Goal: Task Accomplishment & Management: Use online tool/utility

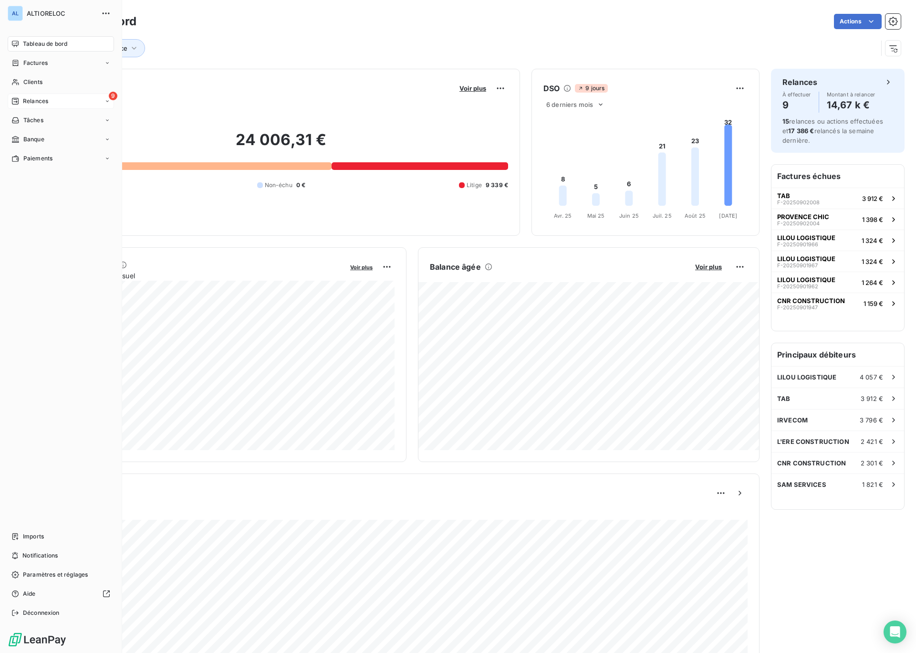
click at [23, 102] on span "Relances" at bounding box center [35, 101] width 25 height 9
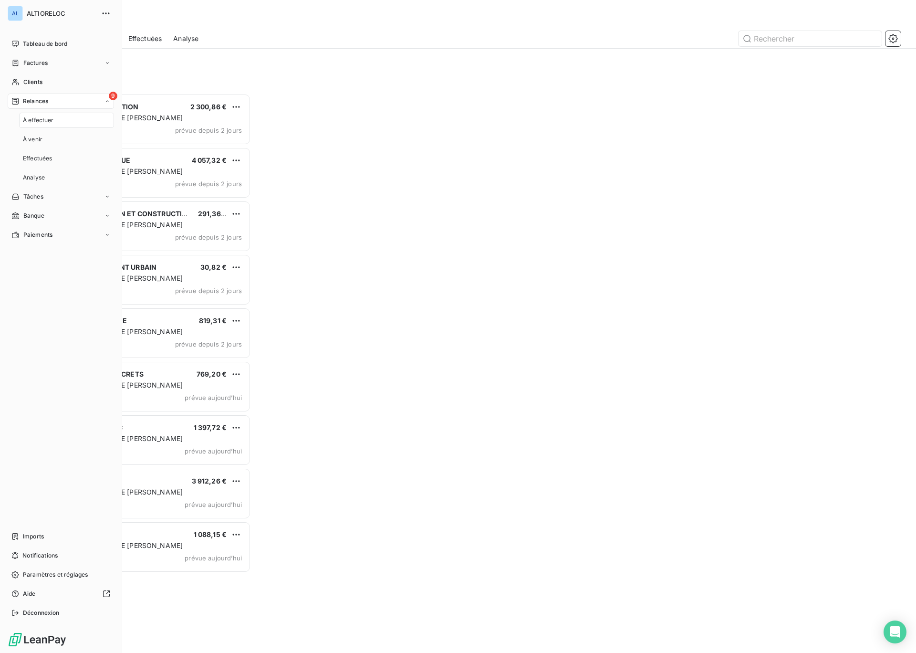
scroll to position [559, 205]
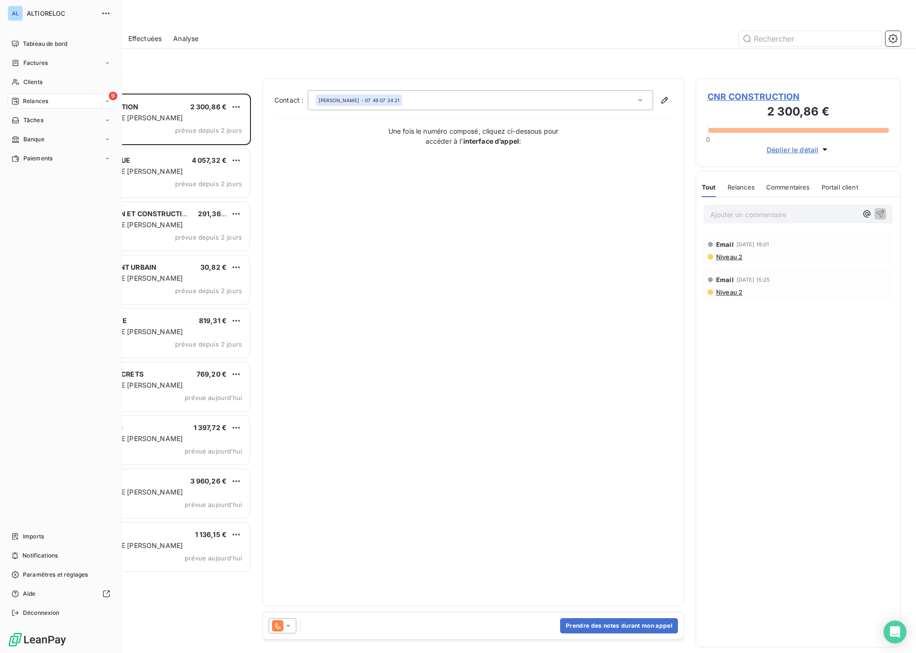
click at [37, 104] on span "Relances" at bounding box center [35, 101] width 25 height 9
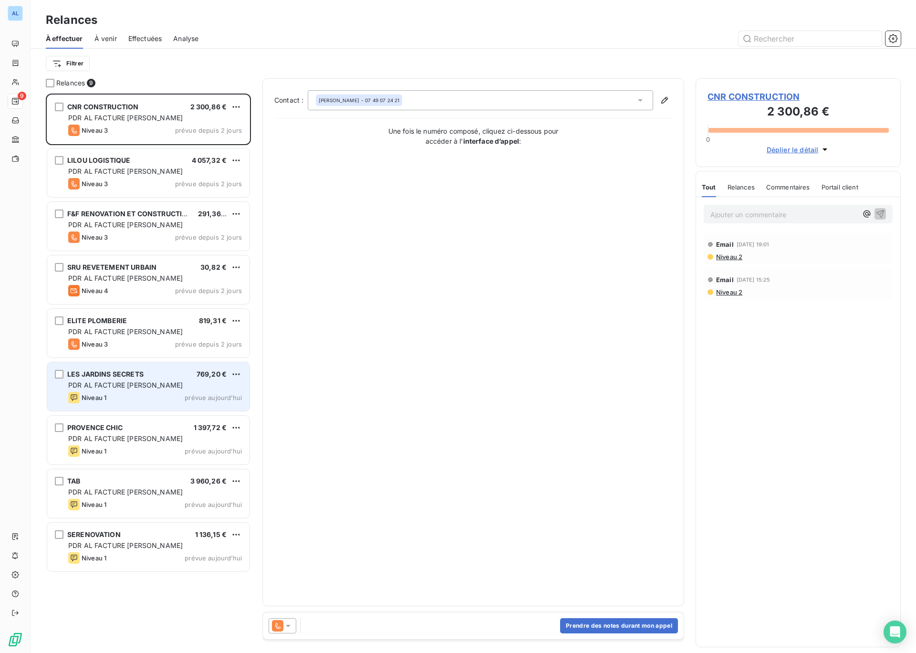
click at [105, 374] on span "LES JARDINS SECRETS" at bounding box center [105, 374] width 76 height 8
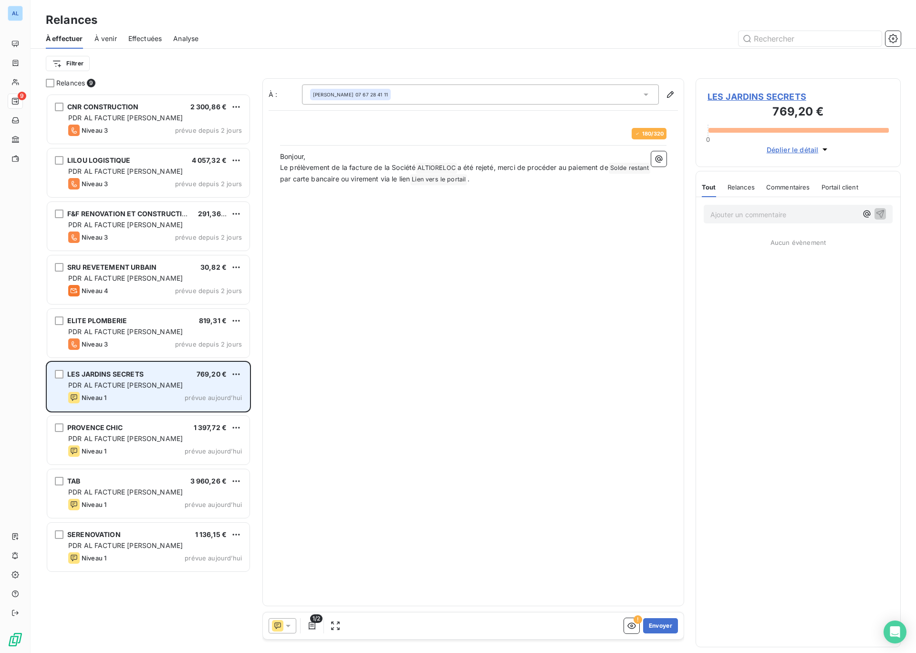
scroll to position [559, 205]
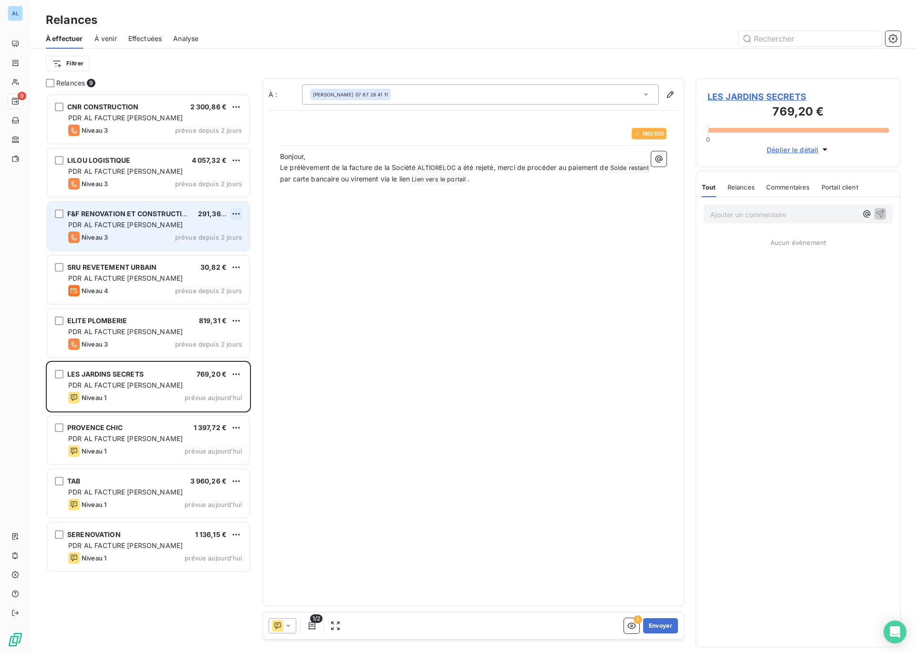
click at [235, 211] on html "AL 9 Relances À effectuer À venir Effectuées Analyse Filtrer Relances 9 CNR CON…" at bounding box center [458, 326] width 916 height 653
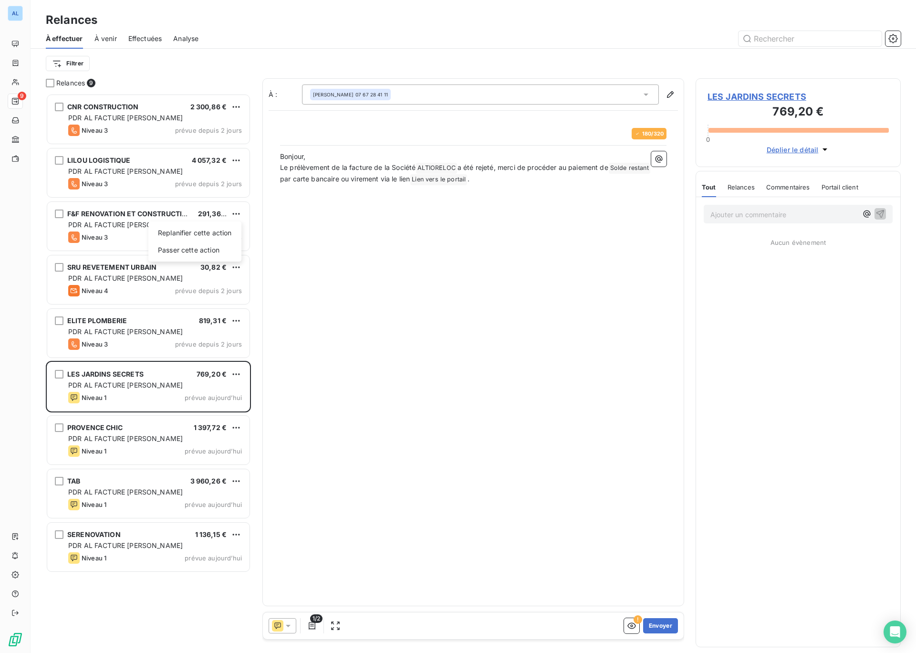
click at [131, 214] on html "AL 9 Relances À effectuer À venir Effectuées Analyse Filtrer Relances 9 CNR CON…" at bounding box center [458, 326] width 916 height 653
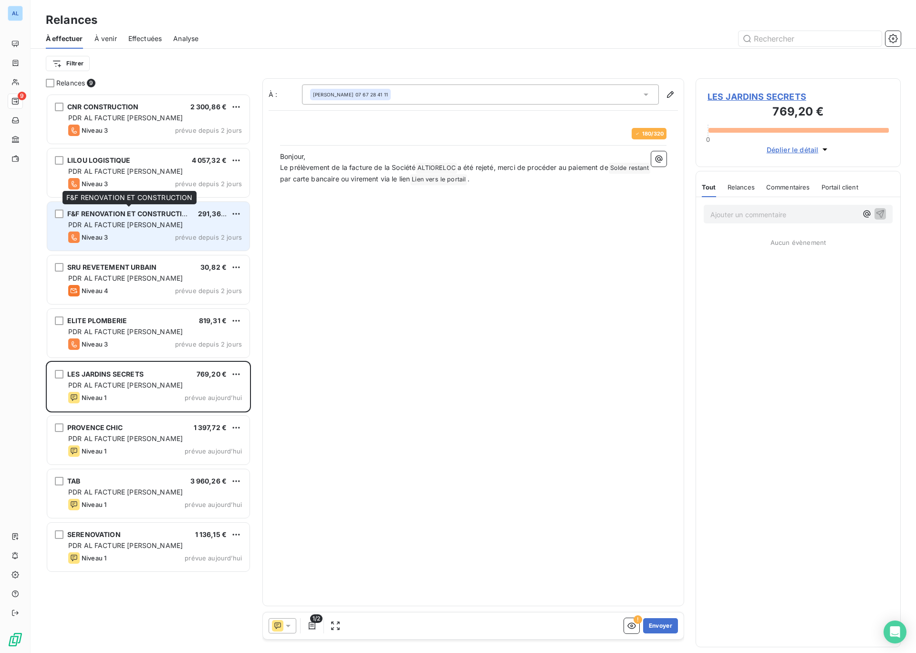
click at [131, 213] on span "F&F RENOVATION ET CONSTRUCTION" at bounding box center [129, 213] width 125 height 8
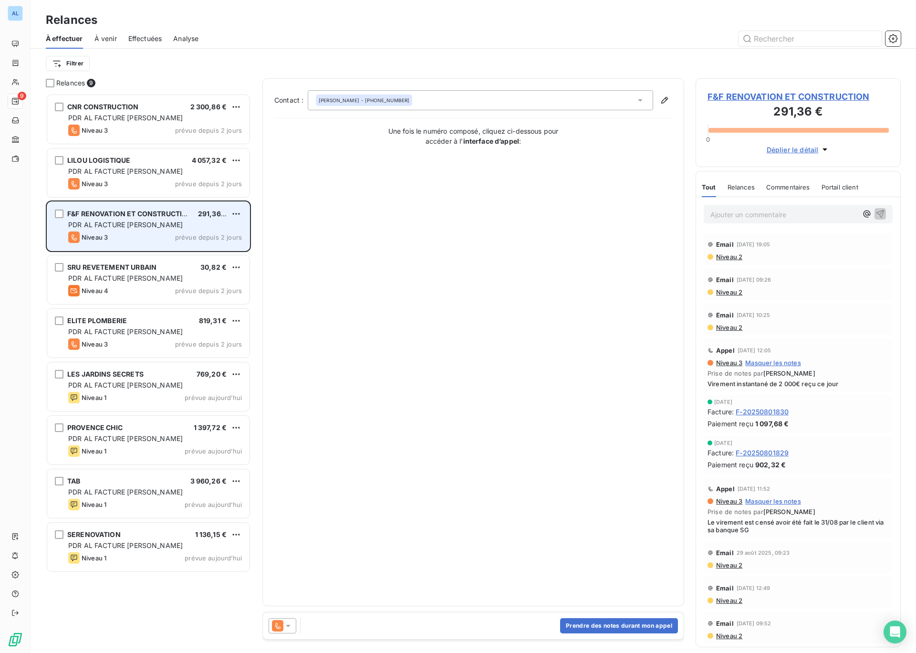
click at [118, 215] on span "F&F RENOVATION ET CONSTRUCTION" at bounding box center [129, 213] width 125 height 8
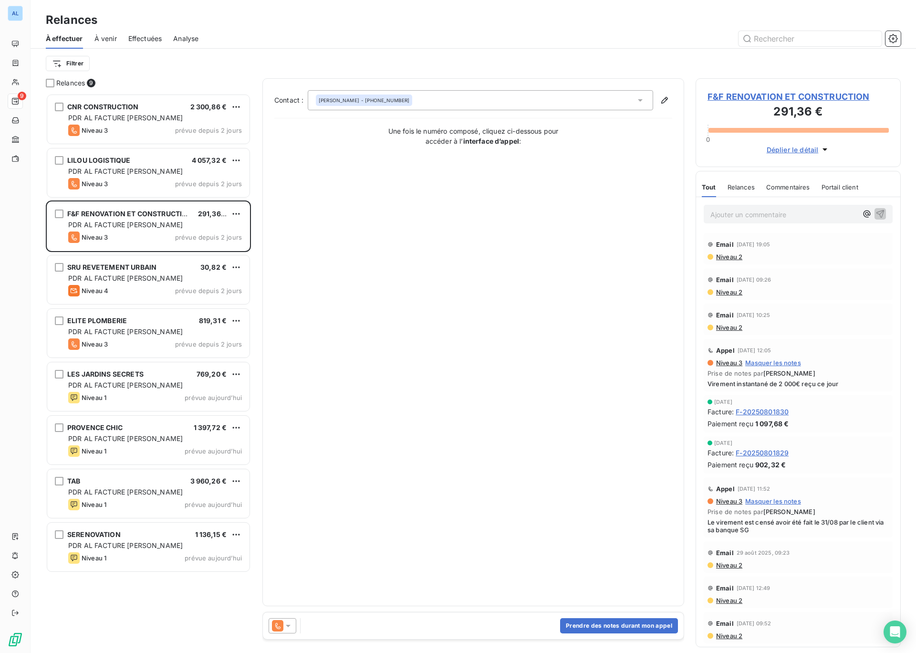
click at [287, 627] on icon at bounding box center [288, 626] width 10 height 10
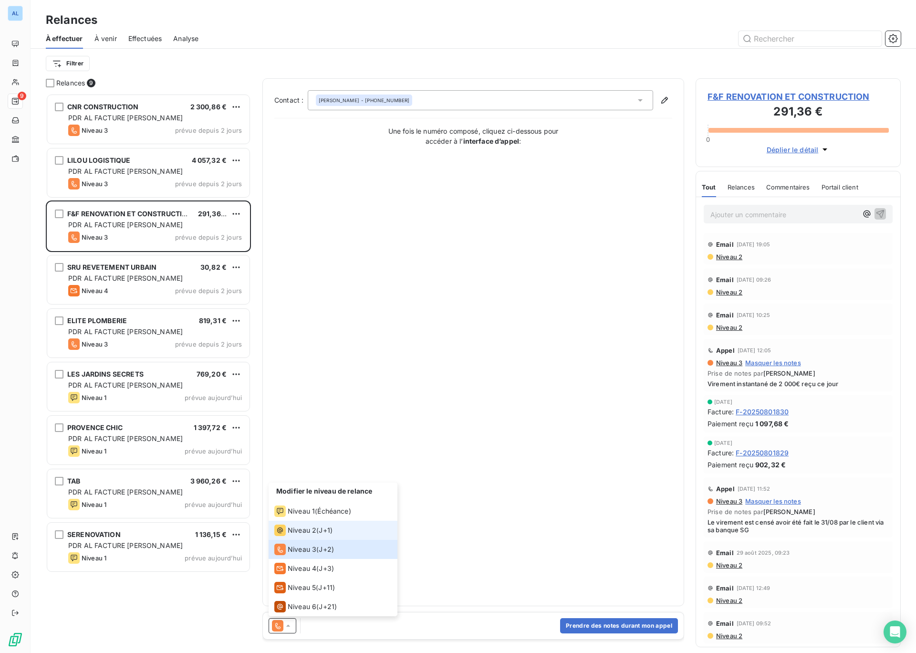
click at [302, 532] on span "Niveau 2" at bounding box center [302, 530] width 29 height 10
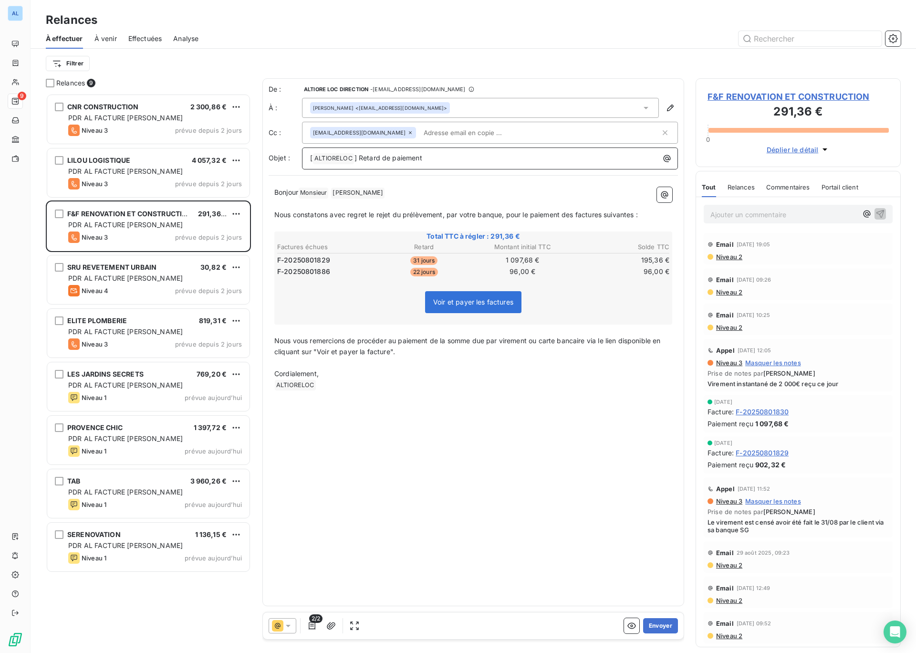
click at [437, 160] on p "[ ALTIORELOC ﻿ ] Retard de paiement" at bounding box center [492, 158] width 364 height 11
drag, startPoint x: 293, startPoint y: 216, endPoint x: 528, endPoint y: 216, distance: 234.7
click at [528, 216] on span "Nous constatons avec regret le rejet du prélèvement, par votre banque, pour le …" at bounding box center [455, 214] width 363 height 8
drag, startPoint x: 461, startPoint y: 215, endPoint x: 428, endPoint y: 215, distance: 32.9
click at [428, 215] on span "Nous sommes toujours en attente du règlement paiement des factures suivantes :" at bounding box center [404, 214] width 261 height 8
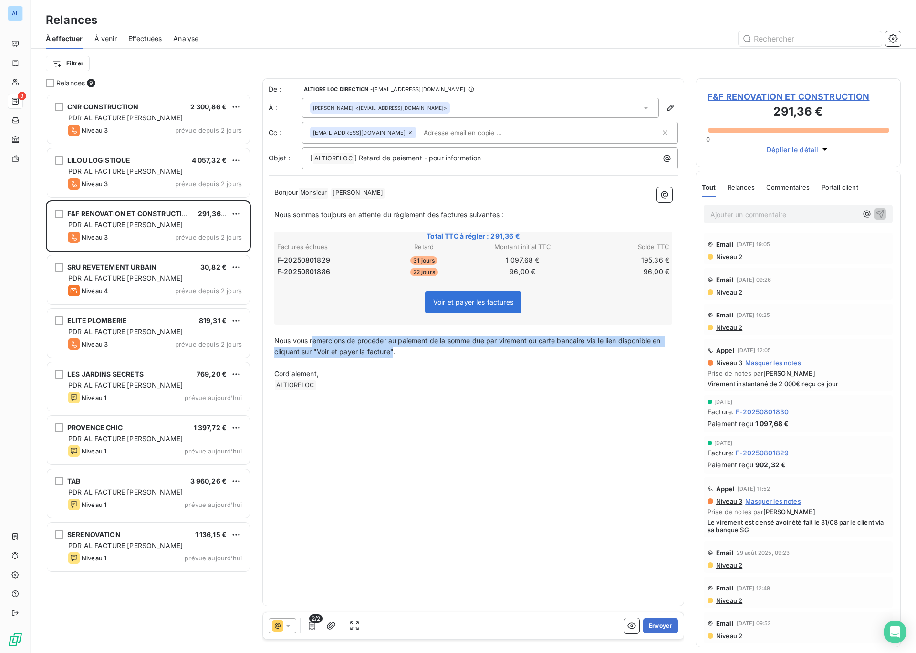
drag, startPoint x: 313, startPoint y: 341, endPoint x: 392, endPoint y: 352, distance: 79.9
click at [392, 352] on span "Nous vous remercions de procéder au paiement de la somme due par virement ou ca…" at bounding box center [468, 345] width 388 height 19
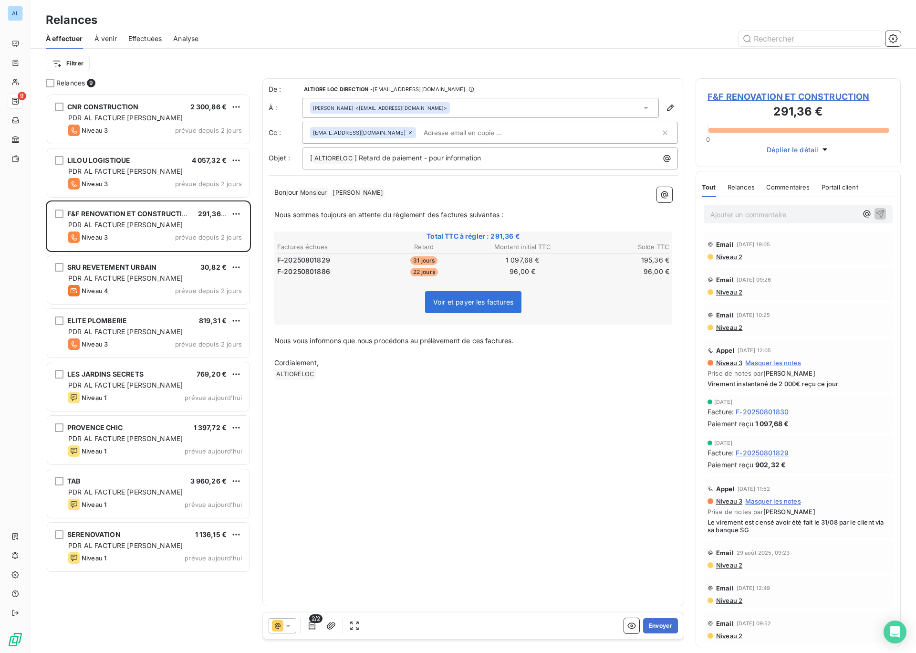
click at [432, 133] on input "text" at bounding box center [475, 132] width 110 height 14
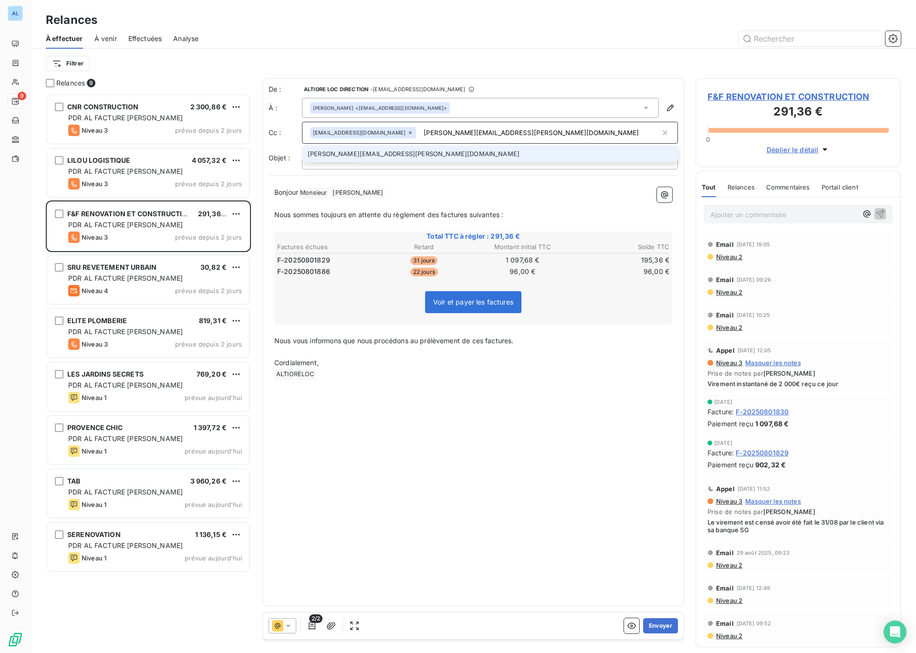
type input "[PERSON_NAME][EMAIL_ADDRESS][PERSON_NAME][DOMAIN_NAME]"
click at [377, 150] on li "[PERSON_NAME][EMAIL_ADDRESS][PERSON_NAME][DOMAIN_NAME]" at bounding box center [490, 153] width 376 height 17
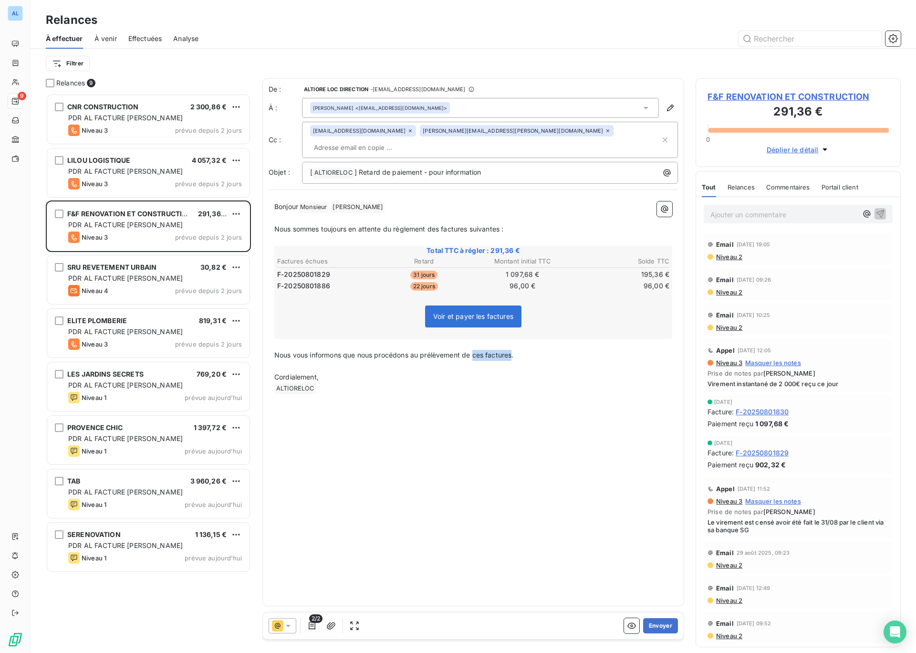
drag, startPoint x: 476, startPoint y: 340, endPoint x: 513, endPoint y: 342, distance: 36.8
click at [513, 351] on span "Nous vous informons que nous procédons au prélèvement de ces factures." at bounding box center [393, 355] width 239 height 8
click at [283, 353] on span "Nous vous informons que nous procédons au prélèvement de la facture F-202508018…" at bounding box center [471, 360] width 394 height 19
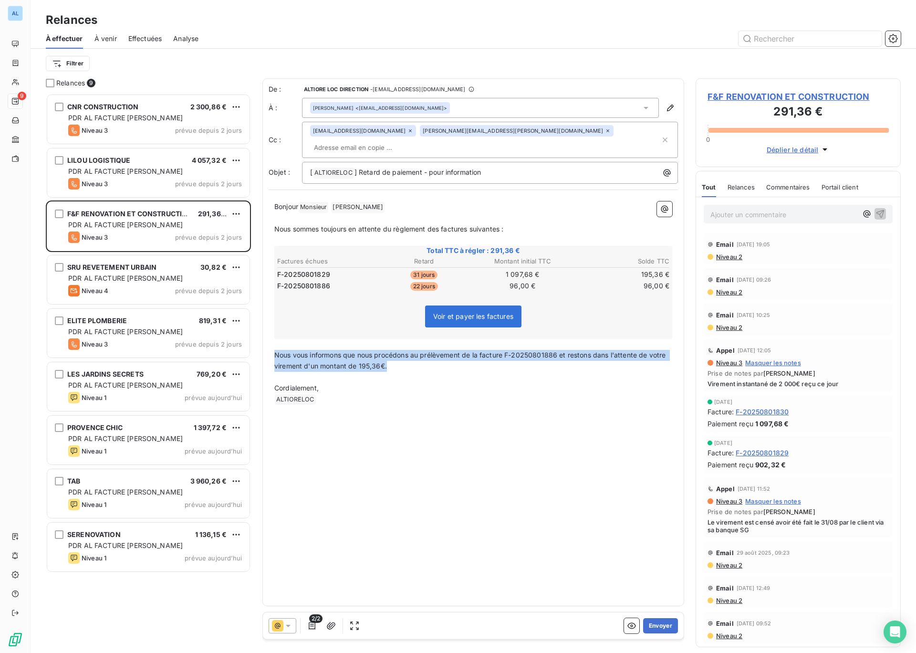
drag, startPoint x: 276, startPoint y: 341, endPoint x: 397, endPoint y: 353, distance: 122.3
click at [397, 354] on p "Nous vous informons que nous procédons au prélèvement de la facture F-202508018…" at bounding box center [473, 361] width 398 height 22
click at [654, 626] on button "Envoyer" at bounding box center [660, 625] width 35 height 15
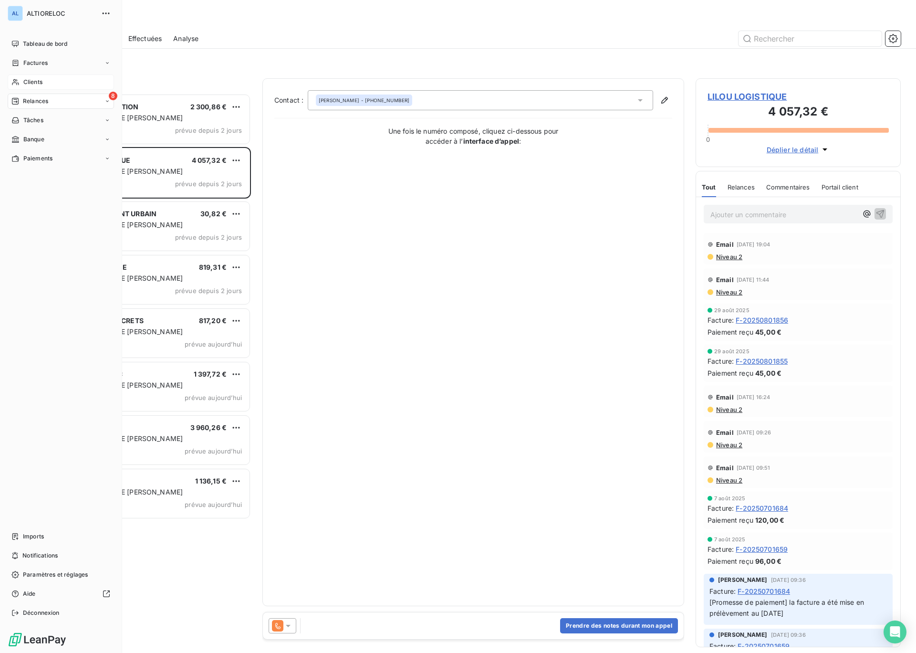
click at [43, 80] on div "Clients" at bounding box center [61, 81] width 106 height 15
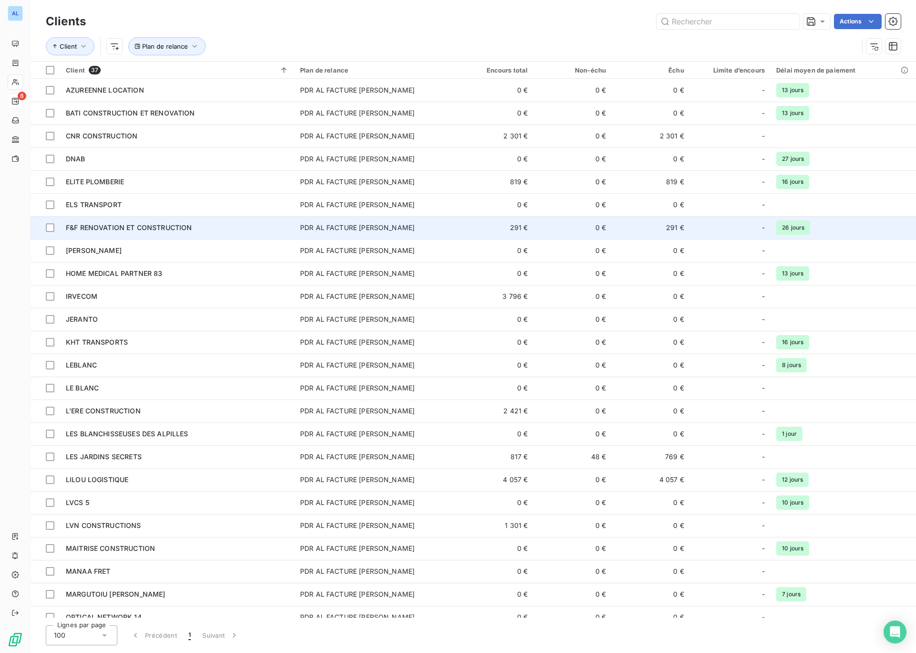
click at [122, 227] on span "F&F RENOVATION ET CONSTRUCTION" at bounding box center [129, 227] width 126 height 8
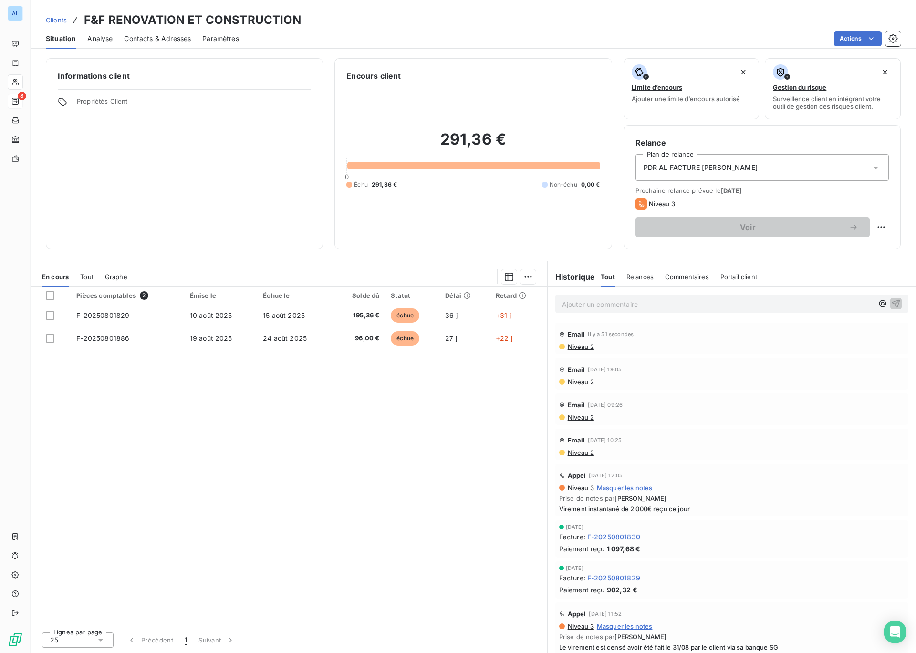
click at [608, 306] on p "Ajouter un commentaire ﻿" at bounding box center [717, 304] width 311 height 12
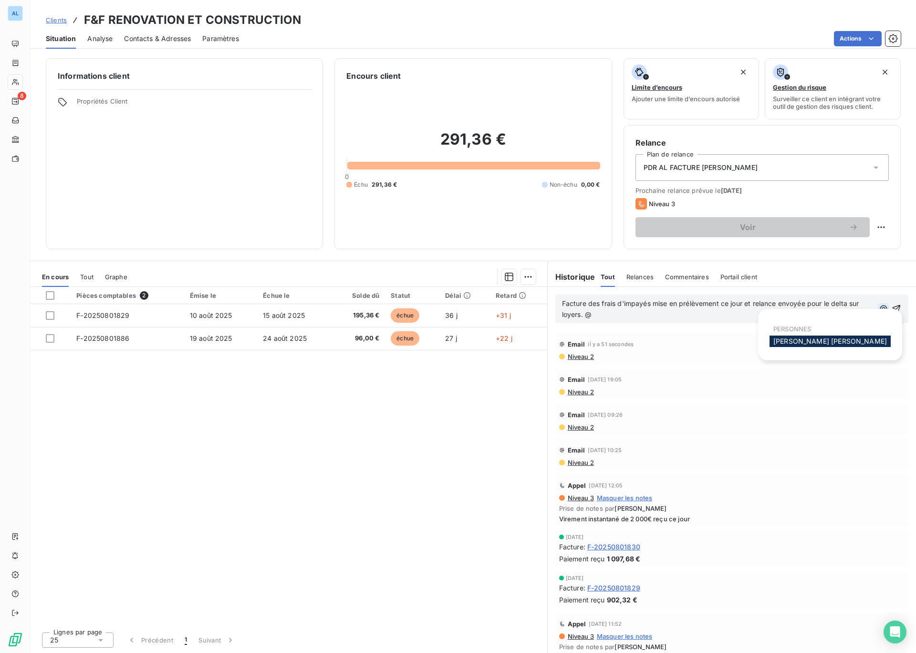
click at [884, 311] on icon "button" at bounding box center [884, 309] width 10 height 10
click at [825, 340] on div "[PERSON_NAME]" at bounding box center [829, 340] width 121 height 11
click at [792, 339] on span "[PERSON_NAME]" at bounding box center [830, 341] width 114 height 8
click at [686, 311] on p "Facture des frais d'impayés mise en prélèvement ce jour et relance envoyée pour…" at bounding box center [719, 309] width 315 height 22
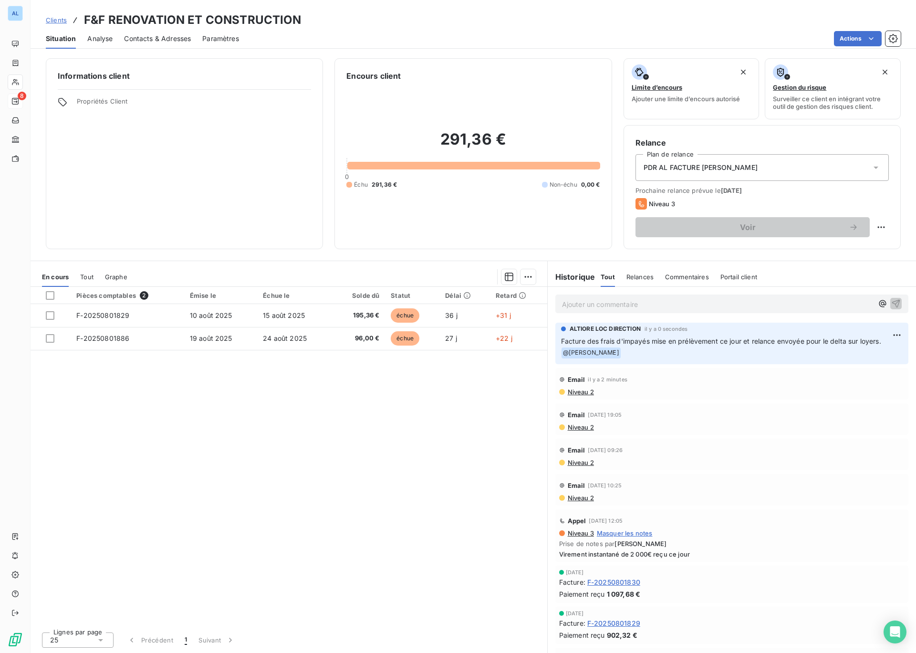
click at [578, 305] on p "Ajouter un commentaire ﻿" at bounding box center [717, 304] width 311 height 12
drag, startPoint x: 589, startPoint y: 304, endPoint x: 621, endPoint y: 305, distance: 32.0
click at [621, 305] on span "je laisse les deux dans Leanpay" at bounding box center [612, 303] width 101 height 8
click at [896, 303] on icon "button" at bounding box center [896, 303] width 10 height 10
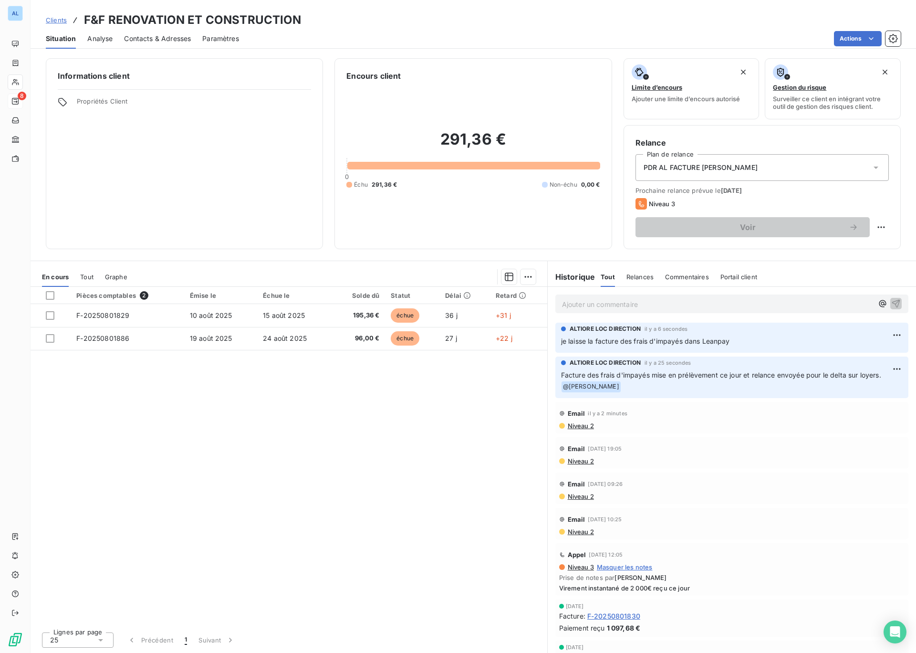
click at [584, 425] on span "Niveau 2" at bounding box center [580, 426] width 27 height 8
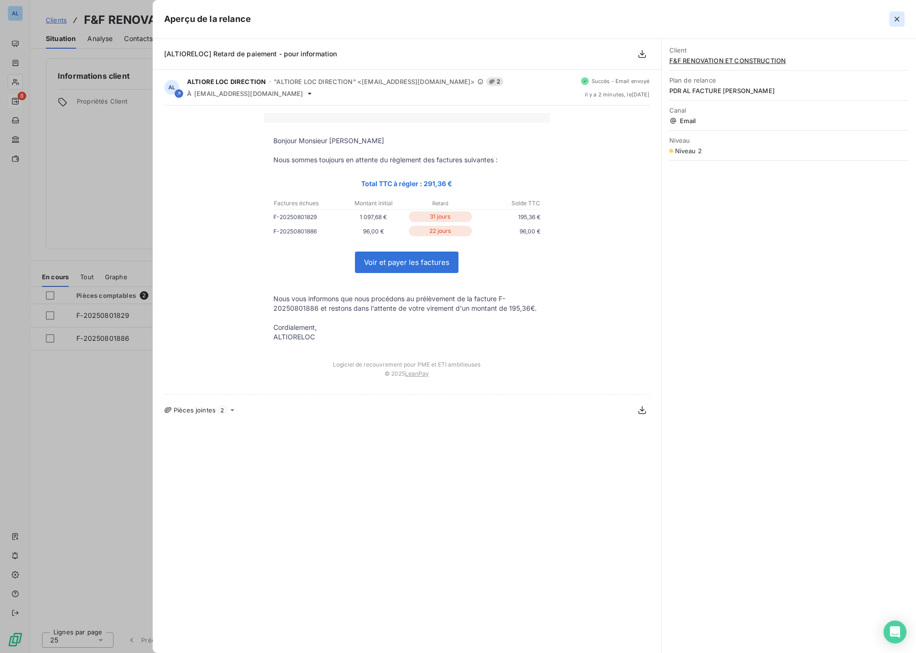
click at [896, 19] on icon "button" at bounding box center [896, 19] width 5 height 5
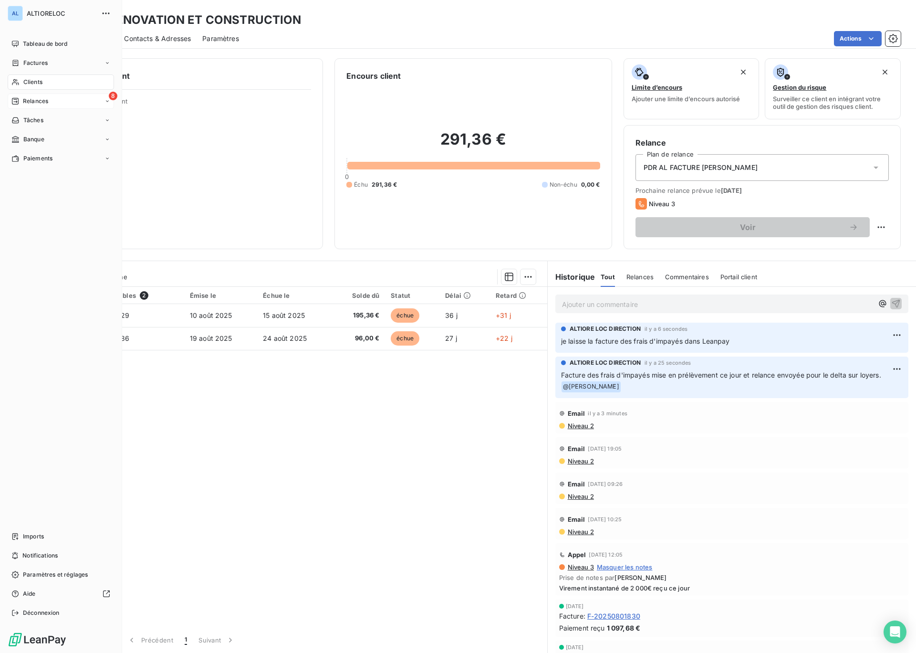
click at [41, 101] on span "Relances" at bounding box center [35, 101] width 25 height 9
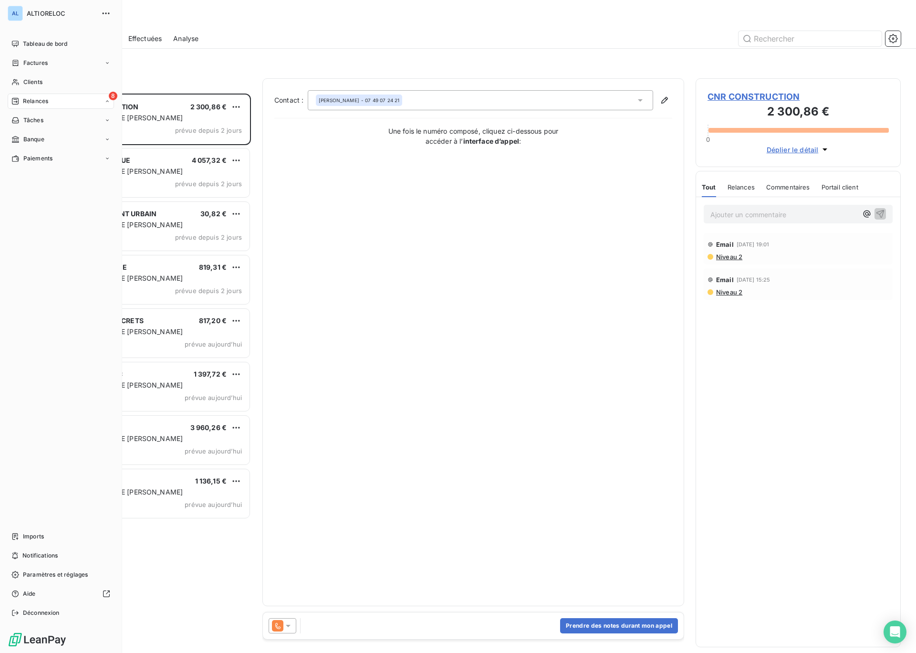
scroll to position [559, 205]
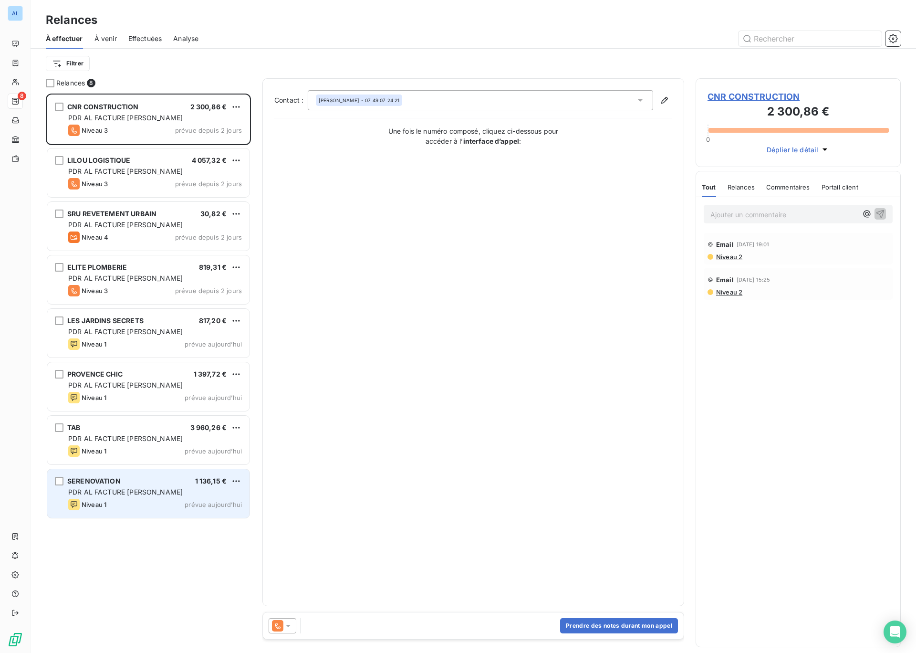
click at [130, 485] on div "SERENOVATION 1 136,15 € PDR AL FACTURE LOYER Niveau 1 prévue [DATE]" at bounding box center [148, 493] width 202 height 49
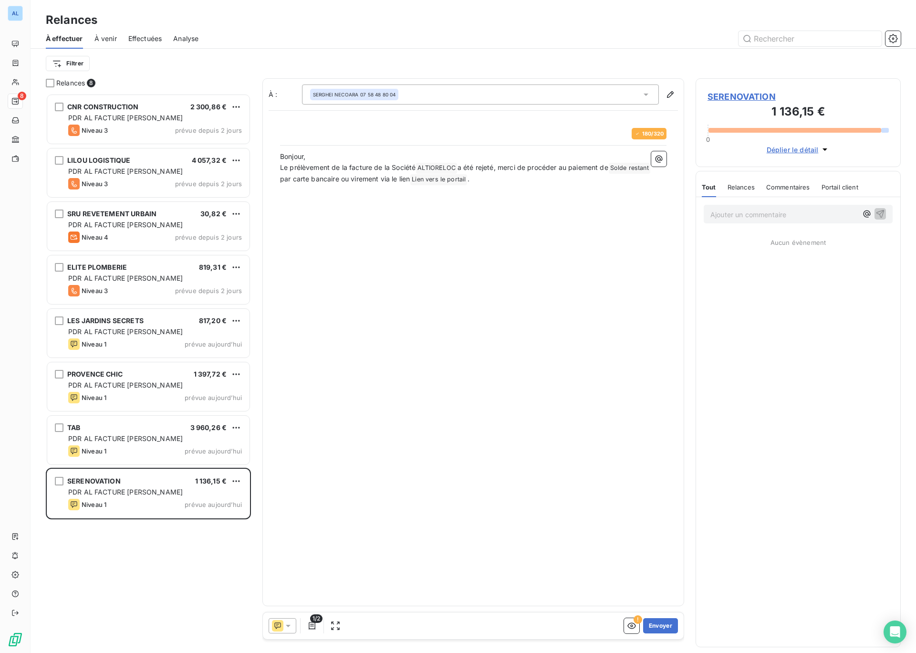
click at [288, 625] on icon at bounding box center [288, 625] width 5 height 2
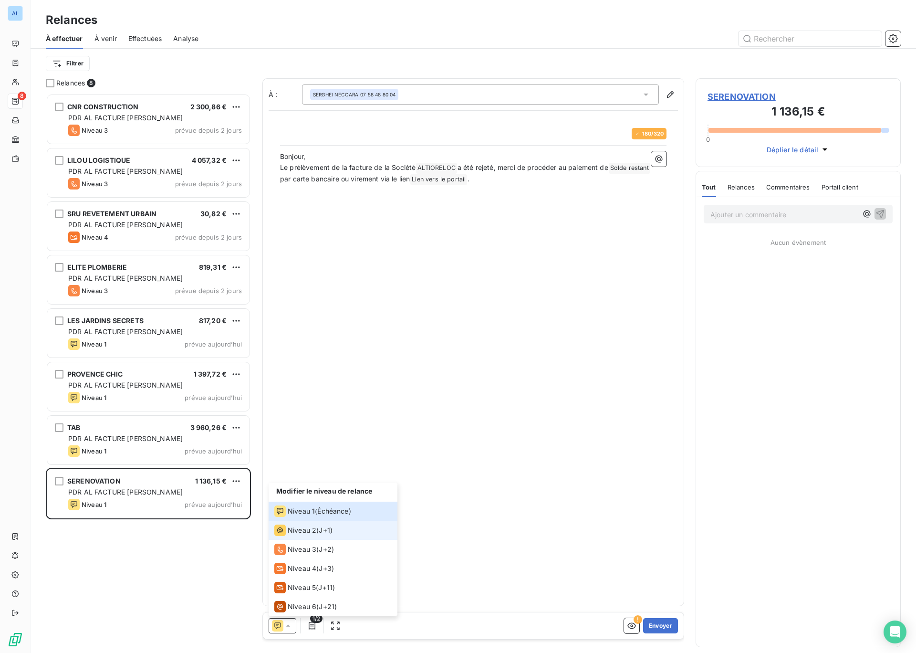
click at [307, 529] on span "Niveau 2" at bounding box center [302, 530] width 29 height 10
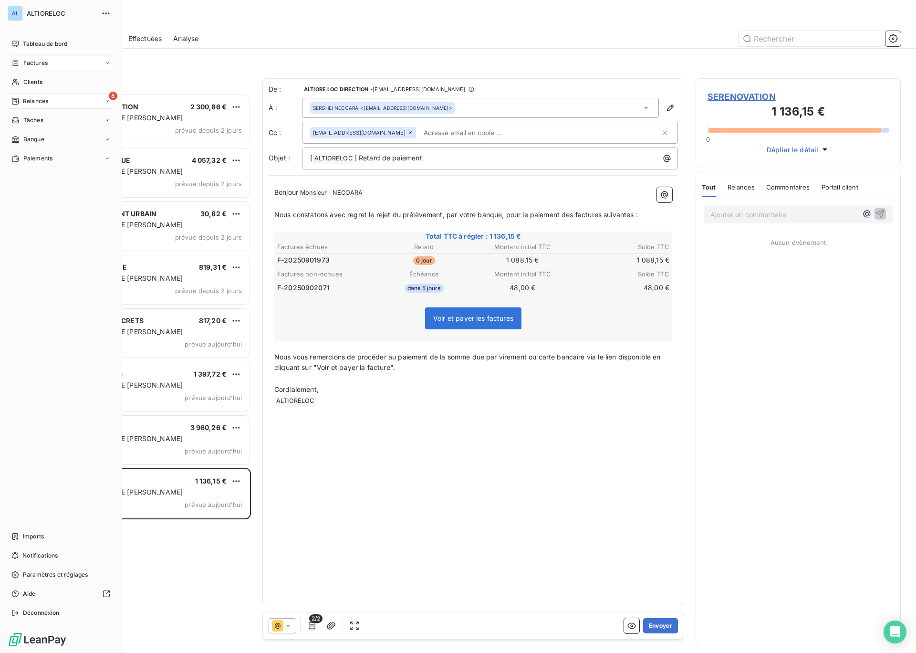
click at [33, 64] on span "Factures" at bounding box center [35, 63] width 24 height 9
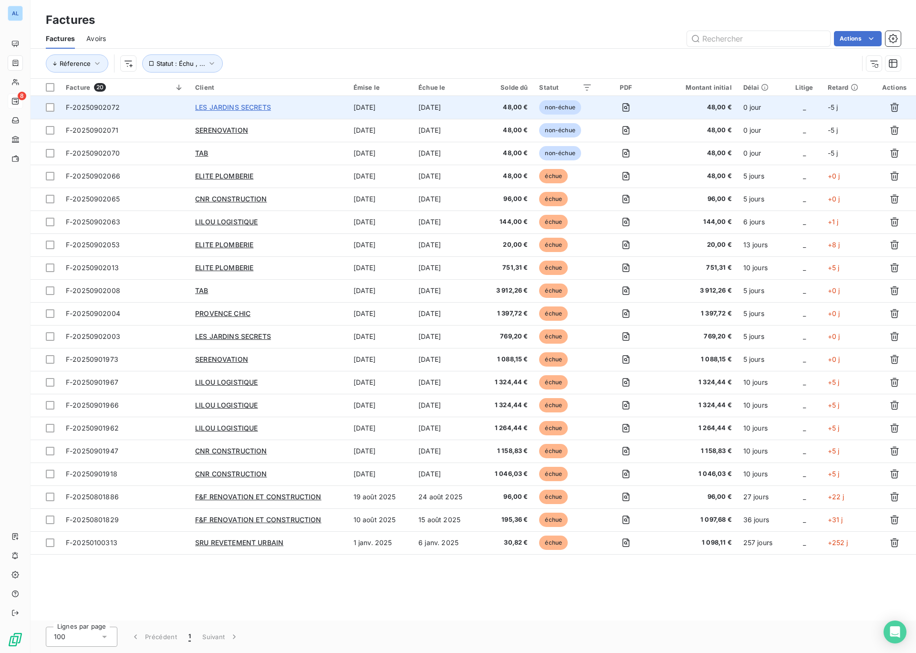
click at [219, 109] on span "LES JARDINS SECRETS" at bounding box center [233, 107] width 76 height 8
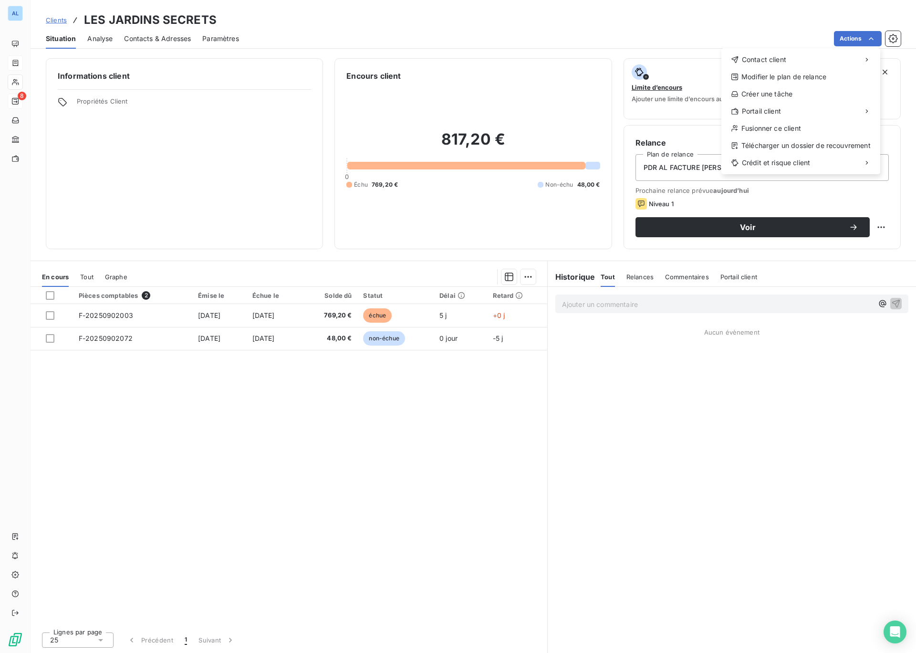
click at [403, 338] on html "AL 8 Clients LES JARDINS SECRETS Situation Analyse Contacts & Adresses Paramètr…" at bounding box center [458, 326] width 916 height 653
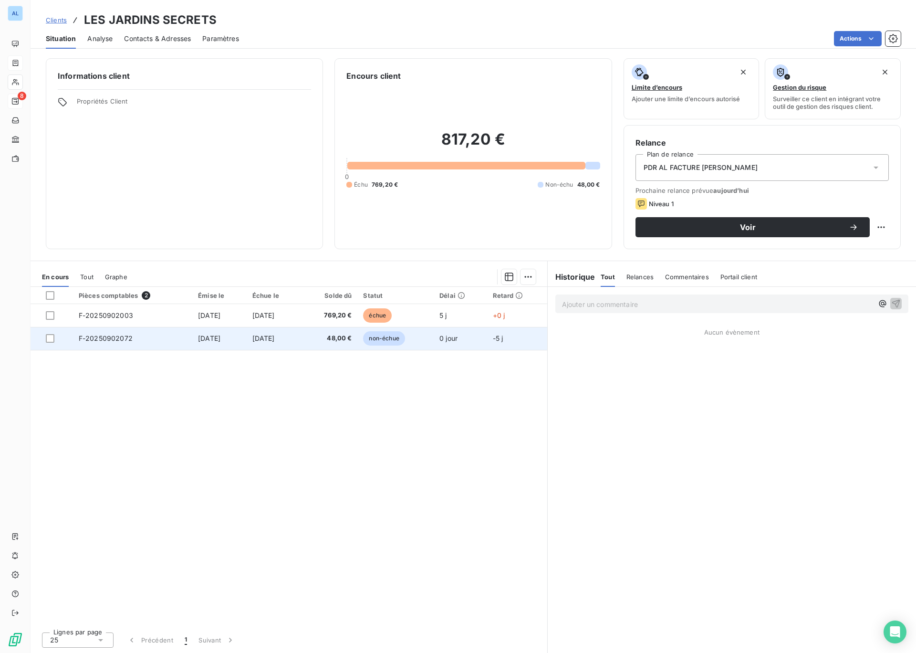
click at [403, 338] on span "non-échue" at bounding box center [383, 338] width 41 height 14
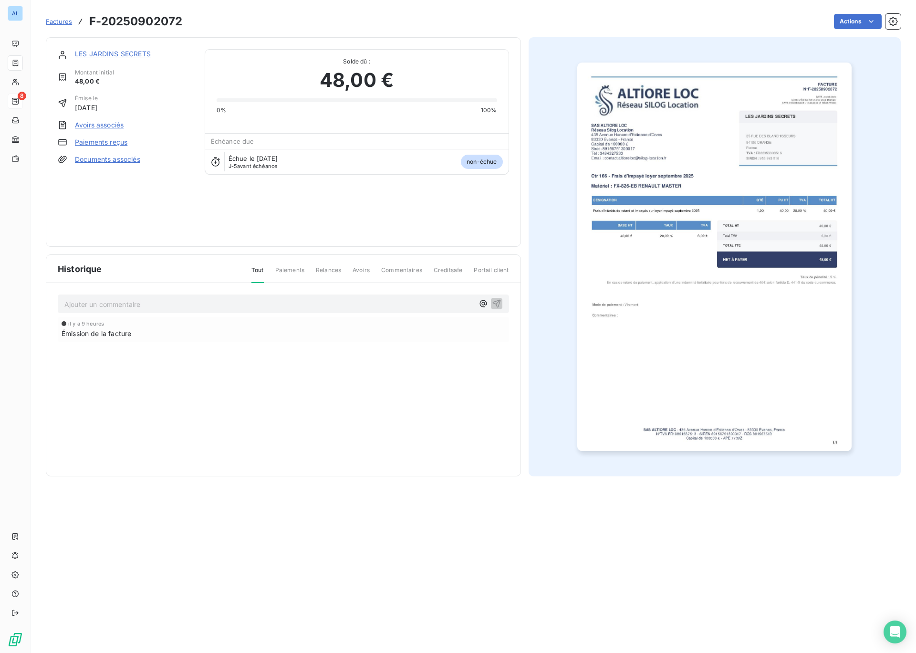
click at [477, 161] on span "non-échue" at bounding box center [481, 162] width 41 height 14
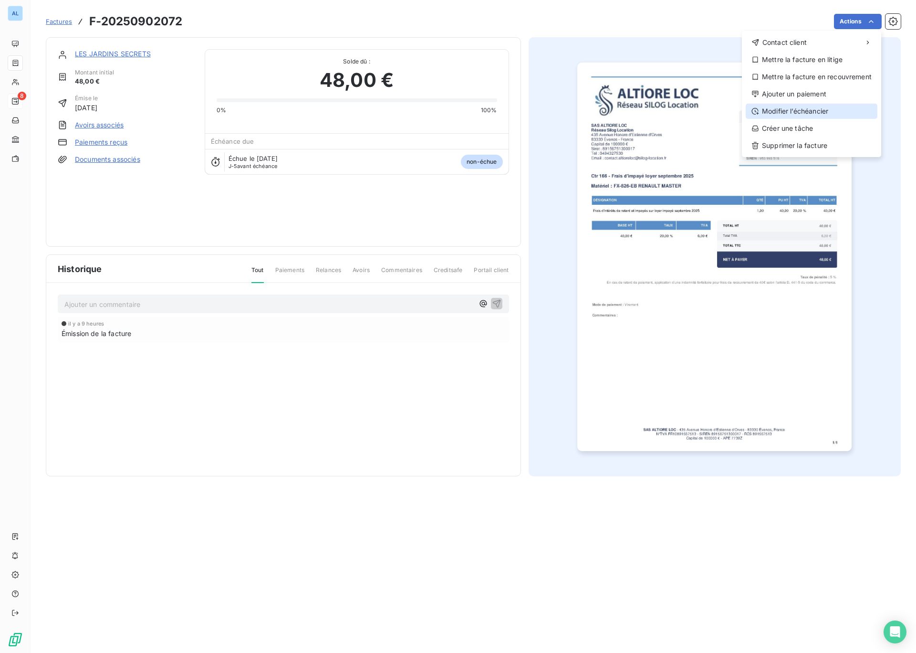
click at [796, 106] on div "Modifier l’échéancier" at bounding box center [812, 111] width 132 height 15
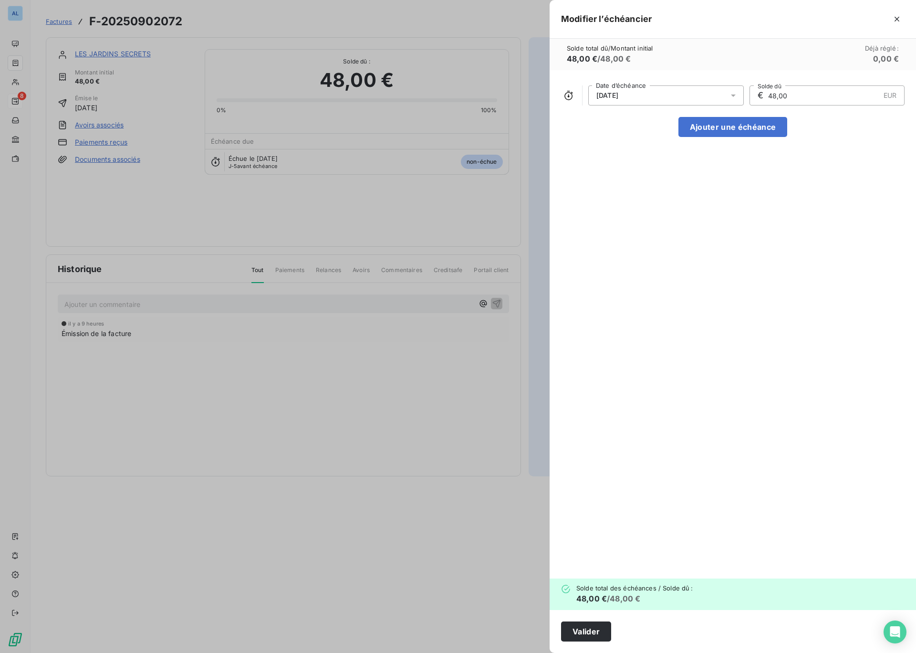
click at [734, 95] on icon at bounding box center [733, 95] width 5 height 2
click at [607, 210] on button "15" at bounding box center [608, 209] width 19 height 19
click at [799, 162] on div "[DATE] Date d’échéance € 48,00 EUR Solde dû Ajouter une échéance" at bounding box center [733, 324] width 366 height 508
click at [582, 630] on button "Valider" at bounding box center [586, 631] width 50 height 20
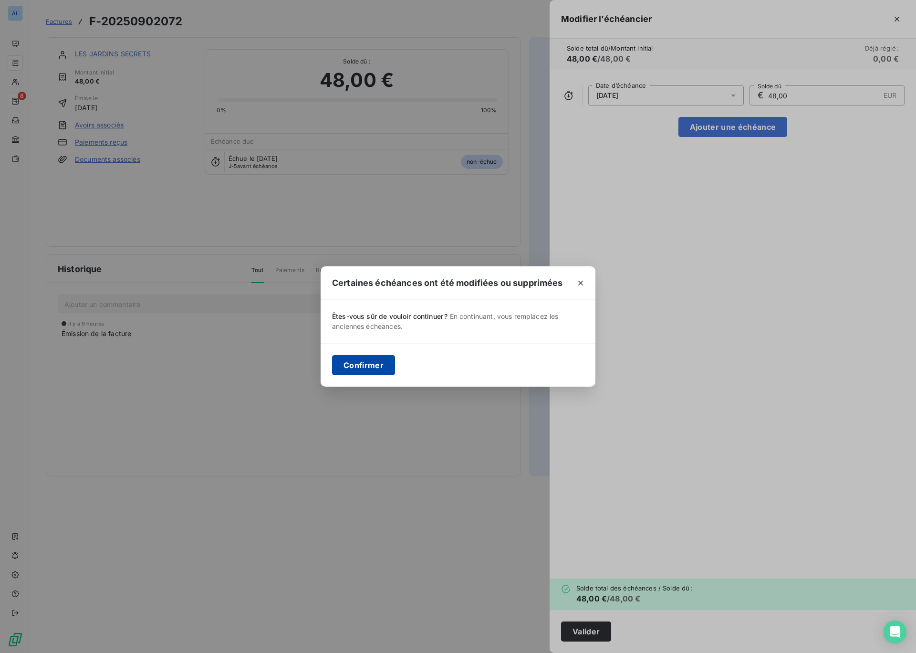
click at [373, 366] on button "Confirmer" at bounding box center [363, 365] width 63 height 20
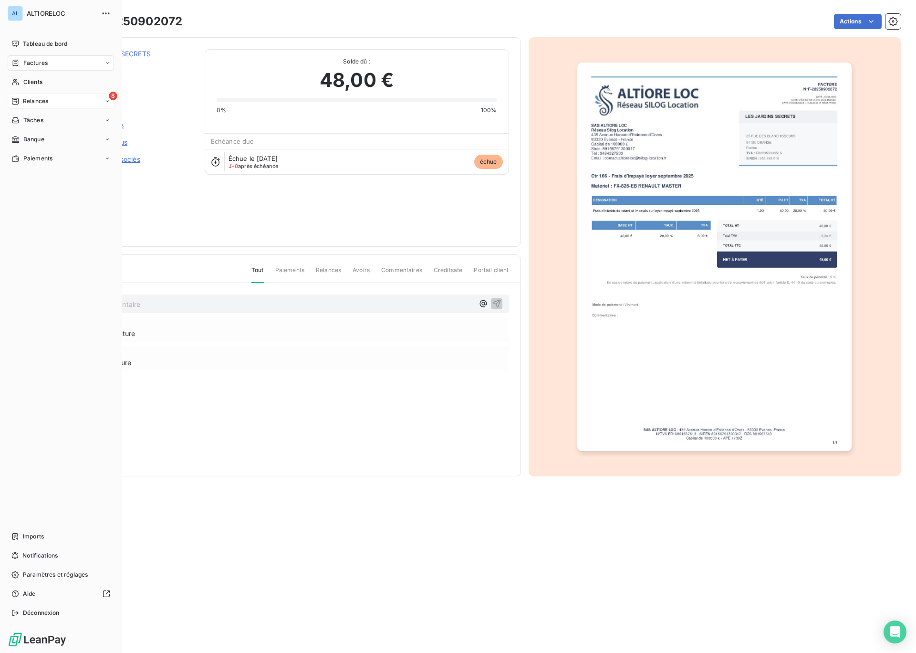
click at [39, 66] on span "Factures" at bounding box center [35, 63] width 24 height 9
click at [41, 59] on span "Factures" at bounding box center [35, 63] width 24 height 9
click at [30, 59] on span "Factures" at bounding box center [35, 63] width 24 height 9
click at [30, 62] on span "Factures" at bounding box center [35, 63] width 24 height 9
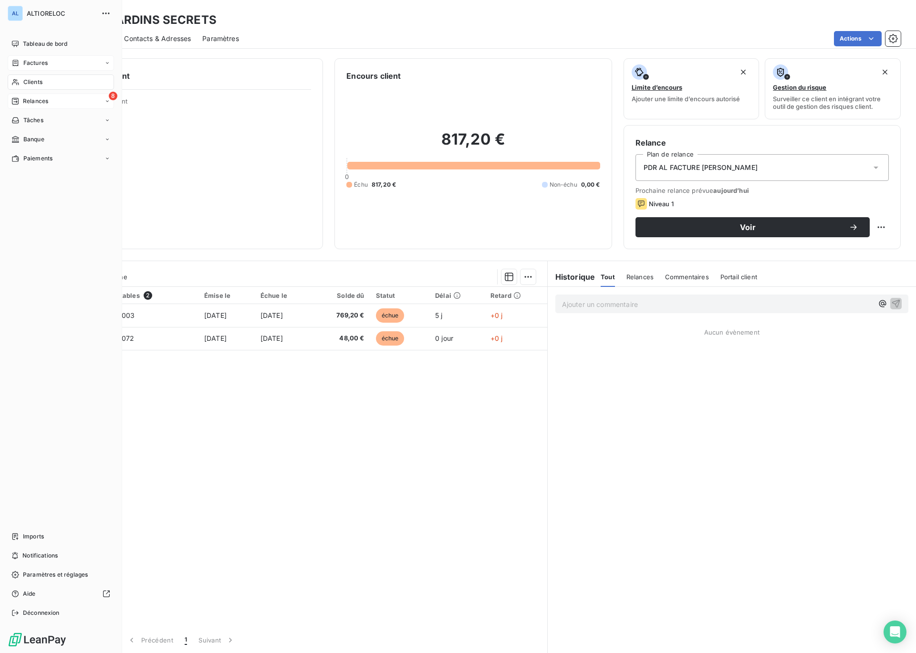
click at [32, 64] on span "Factures" at bounding box center [35, 63] width 24 height 9
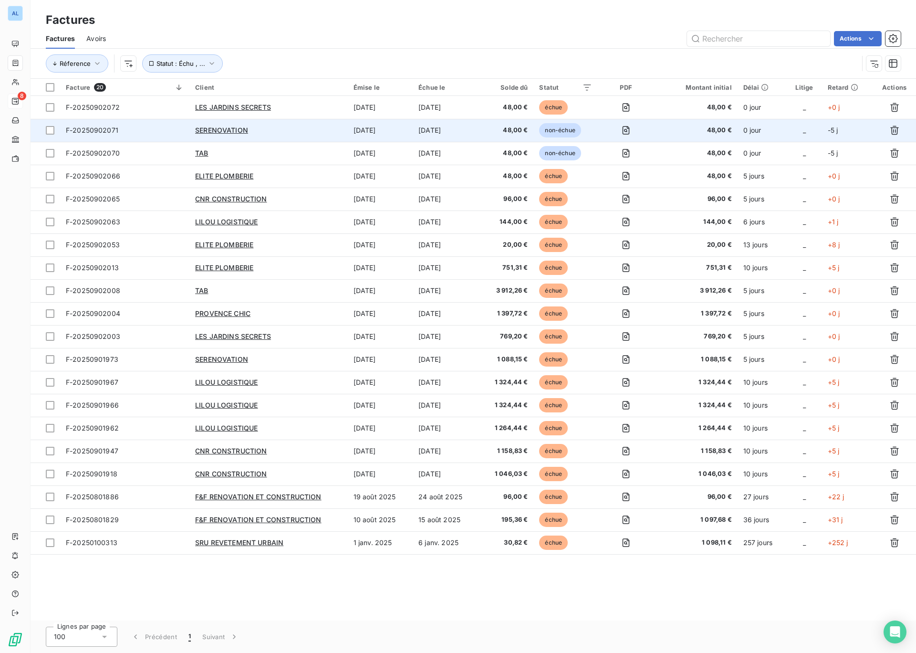
click at [100, 128] on span "F-20250902071" at bounding box center [92, 130] width 52 height 8
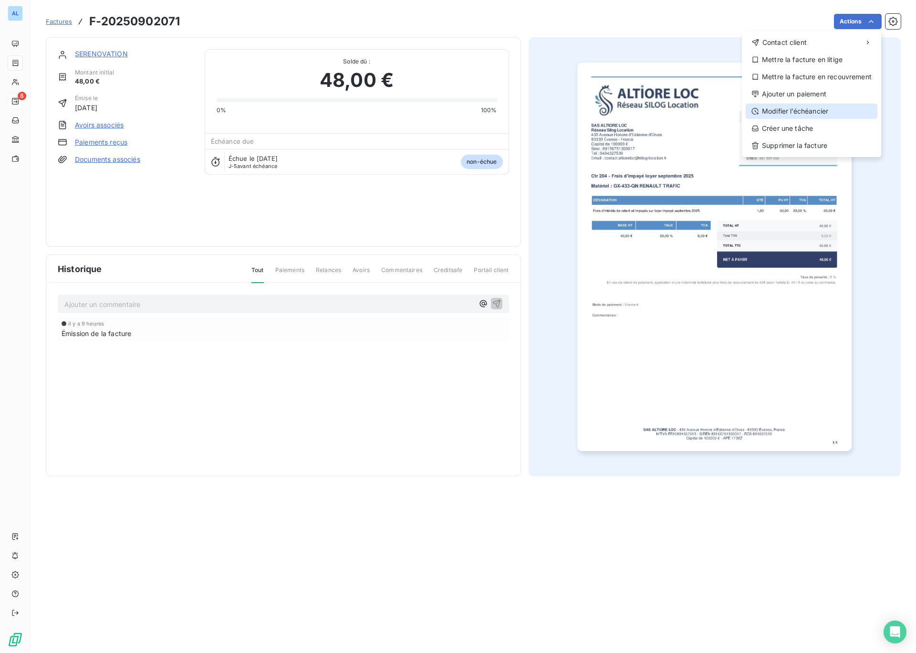
click at [791, 106] on div "Modifier l’échéancier" at bounding box center [812, 111] width 132 height 15
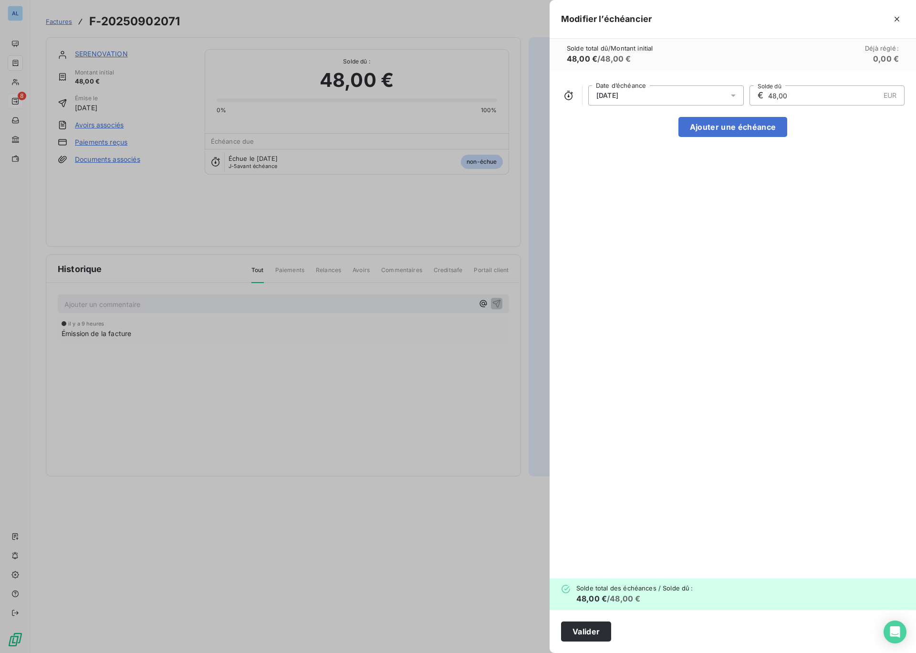
click at [729, 95] on icon at bounding box center [733, 96] width 10 height 10
click at [611, 210] on button "15" at bounding box center [608, 209] width 19 height 19
click at [590, 627] on button "Valider" at bounding box center [586, 631] width 50 height 20
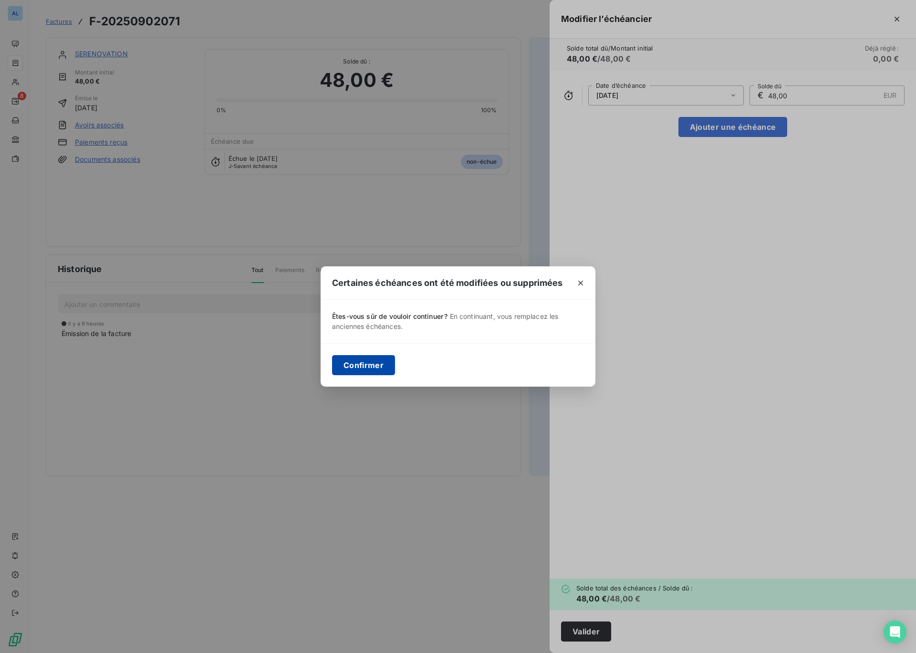
click at [370, 366] on button "Confirmer" at bounding box center [363, 365] width 63 height 20
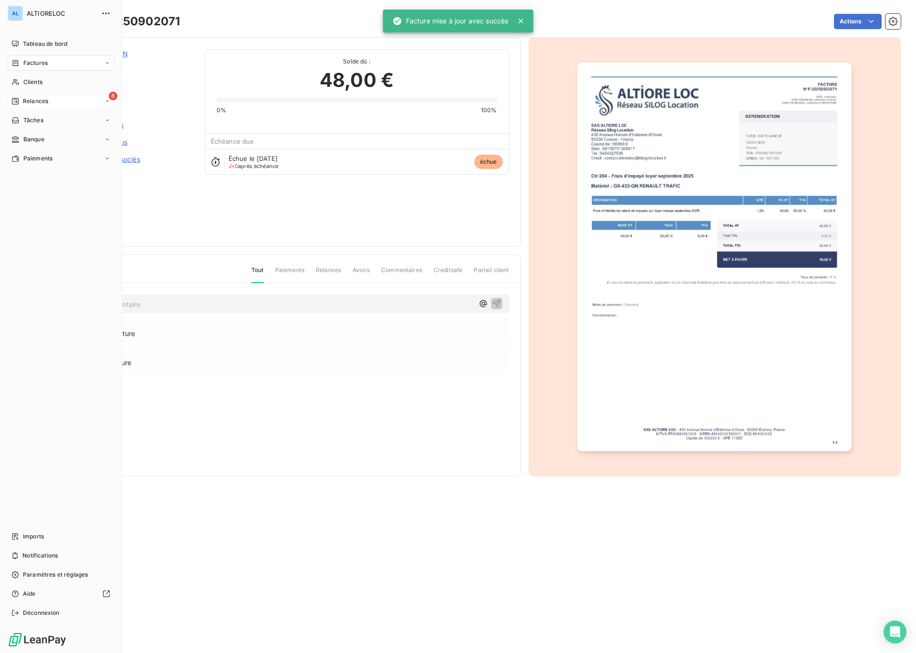
click at [23, 62] on span "Factures" at bounding box center [35, 63] width 24 height 9
click at [37, 61] on span "Factures" at bounding box center [35, 63] width 24 height 9
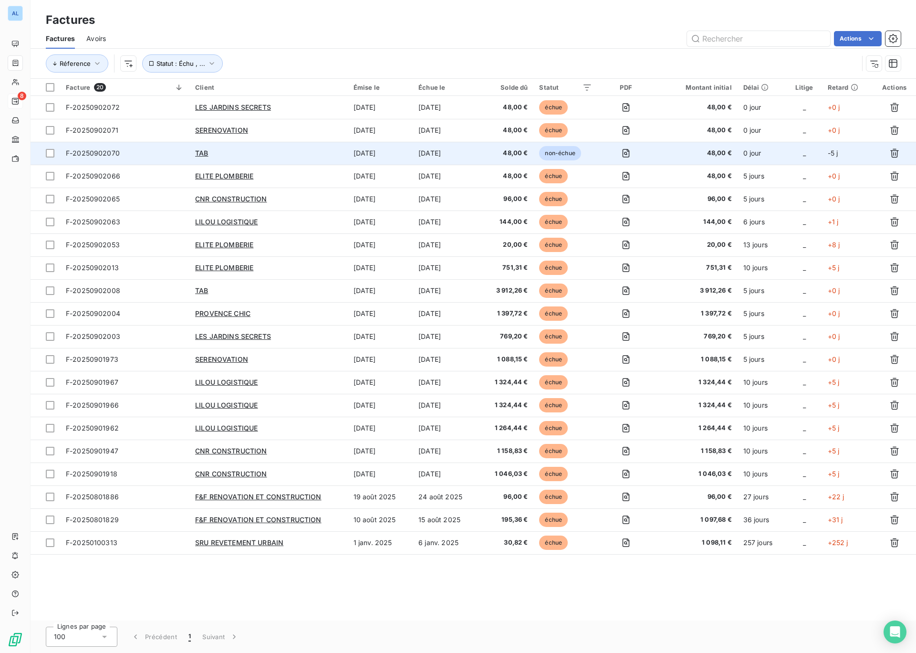
click at [103, 150] on span "F-20250902070" at bounding box center [93, 153] width 54 height 8
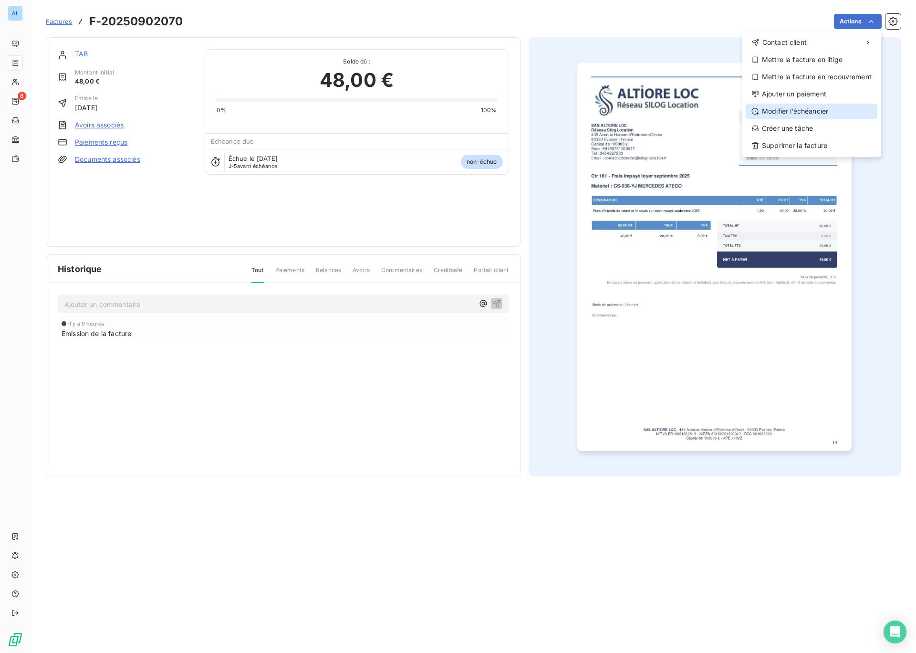
click at [777, 111] on div "Modifier l’échéancier" at bounding box center [812, 111] width 132 height 15
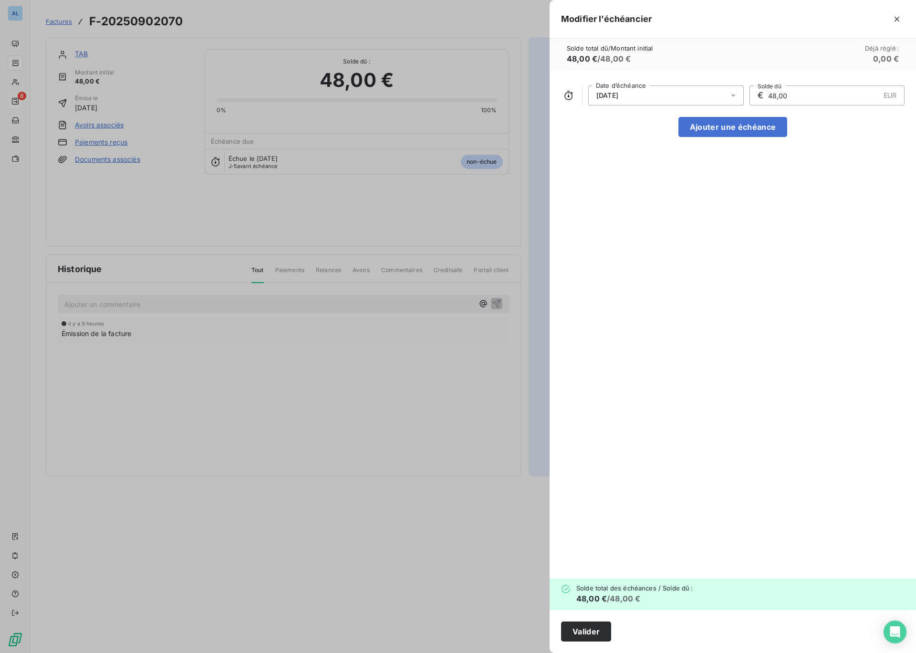
click at [648, 97] on div "[DATE]" at bounding box center [666, 95] width 156 height 20
click at [609, 212] on button "15" at bounding box center [608, 209] width 19 height 19
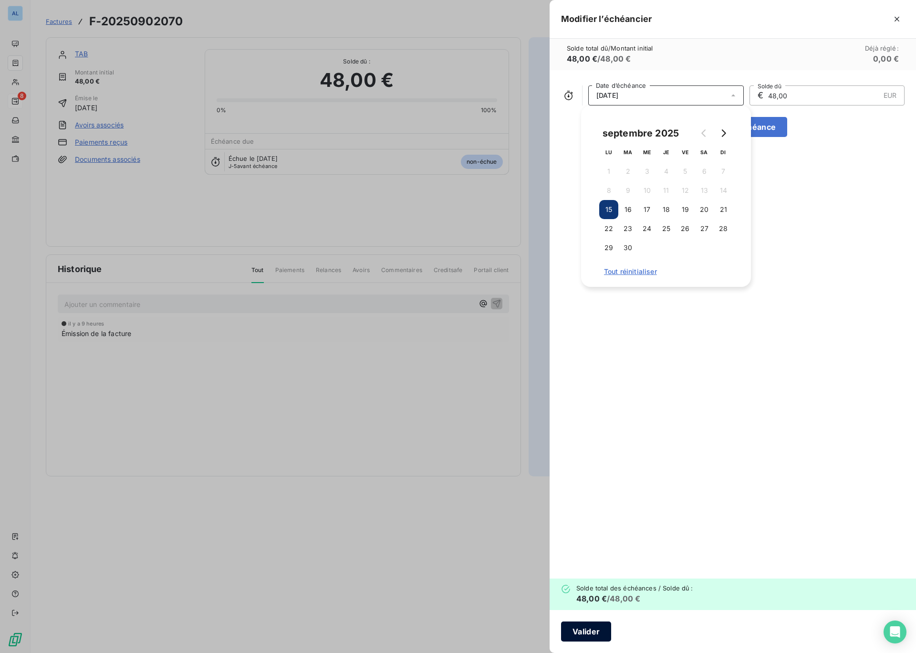
click at [586, 634] on button "Valider" at bounding box center [586, 631] width 50 height 20
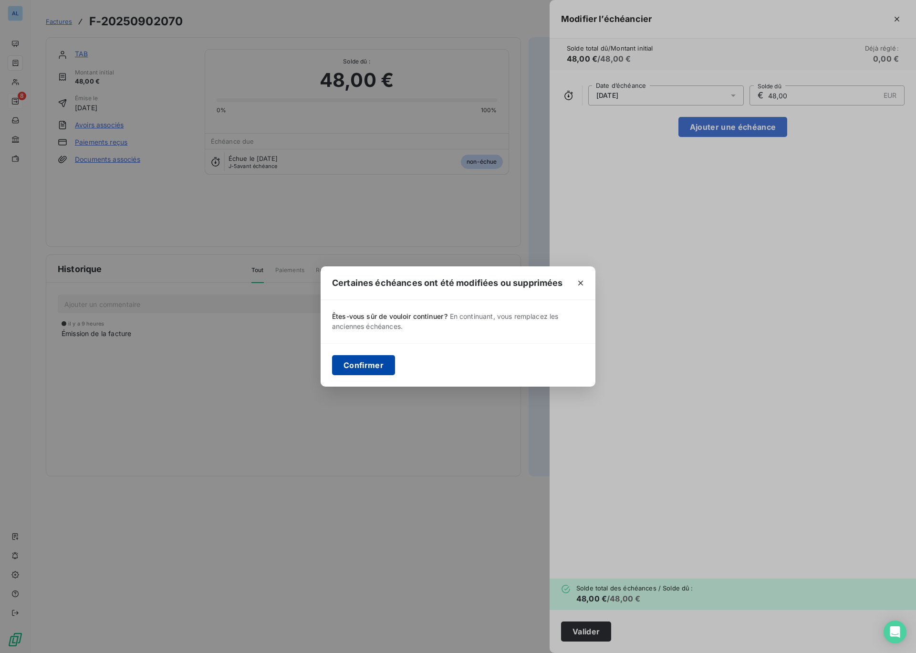
click at [354, 366] on button "Confirmer" at bounding box center [363, 365] width 63 height 20
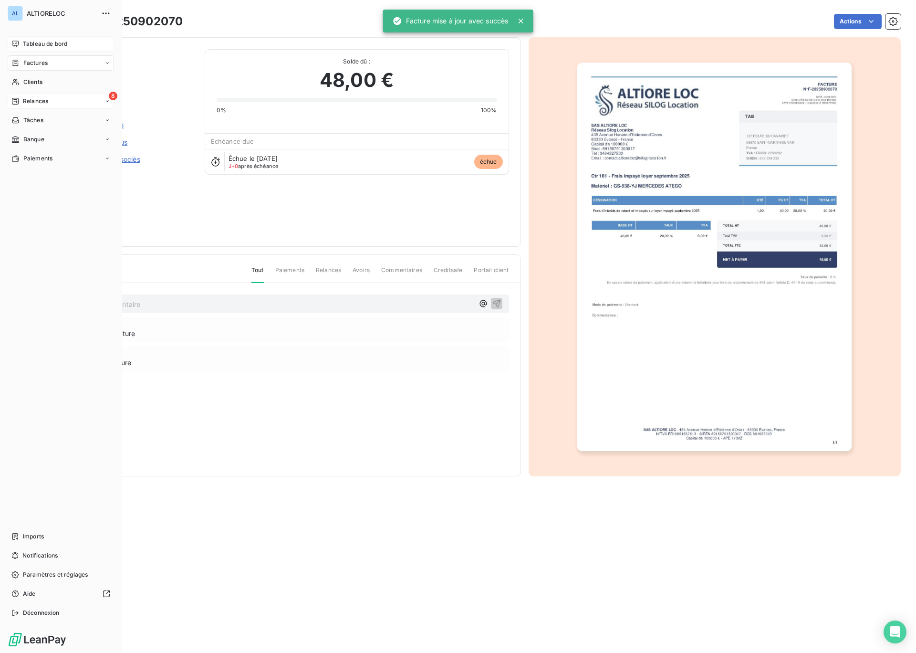
click at [32, 43] on span "Tableau de bord" at bounding box center [45, 44] width 44 height 9
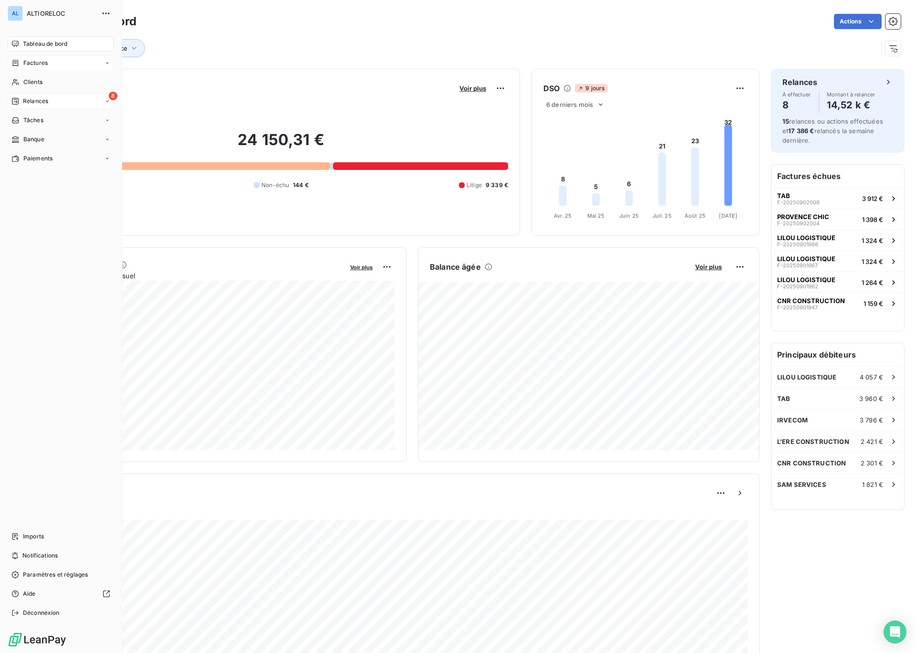
click at [34, 106] on div "8 Relances" at bounding box center [61, 100] width 106 height 15
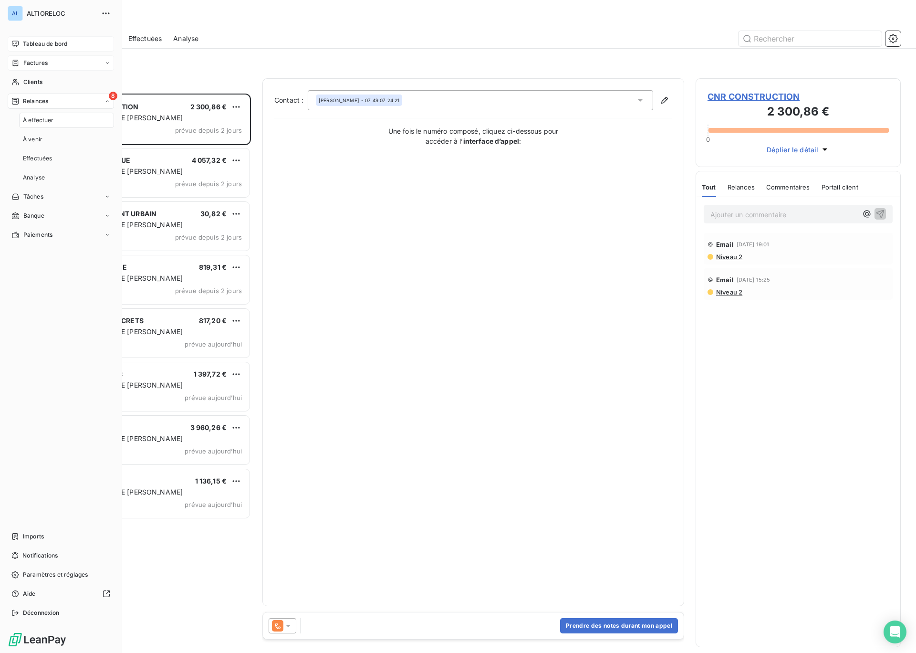
scroll to position [559, 205]
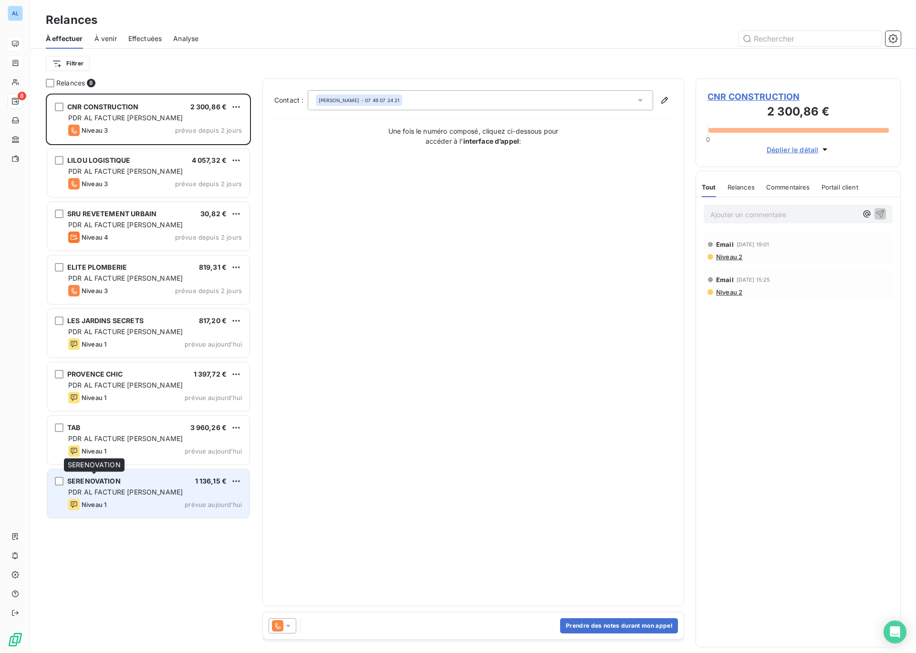
click at [103, 483] on span "SERENOVATION" at bounding box center [93, 481] width 53 height 8
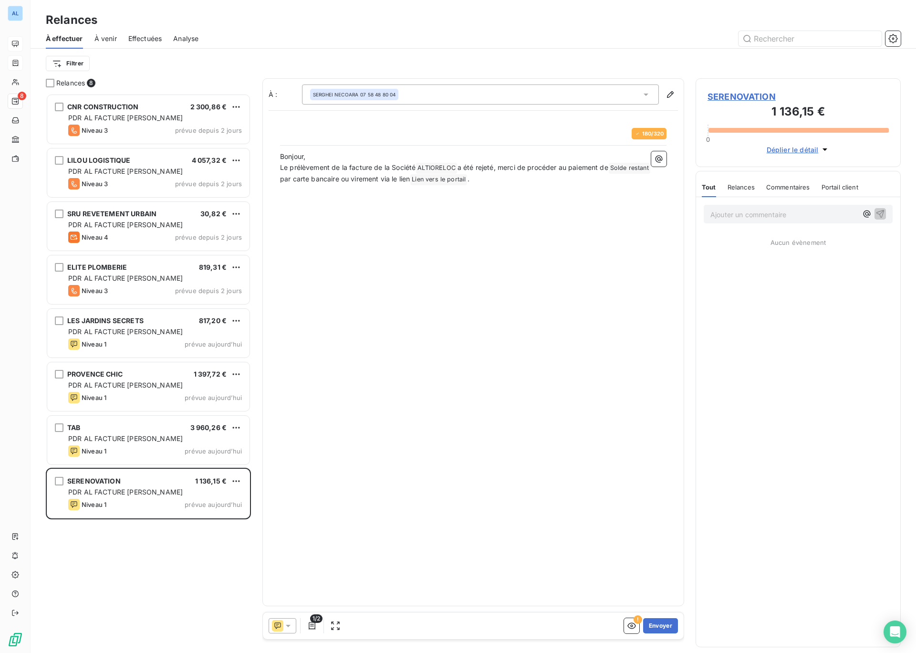
click at [287, 624] on icon at bounding box center [288, 626] width 10 height 10
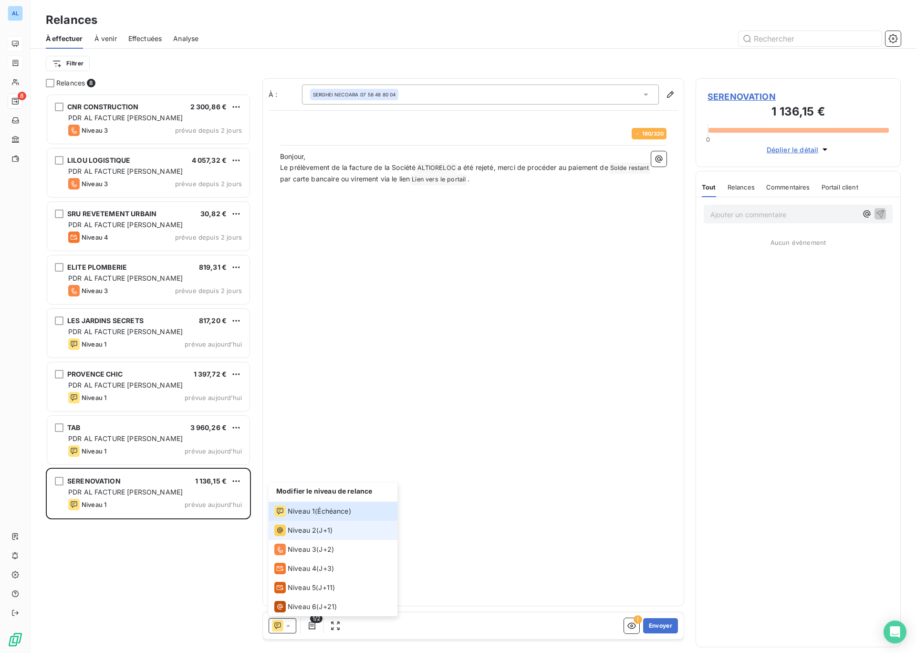
click at [314, 533] on span "Niveau 2" at bounding box center [302, 530] width 29 height 10
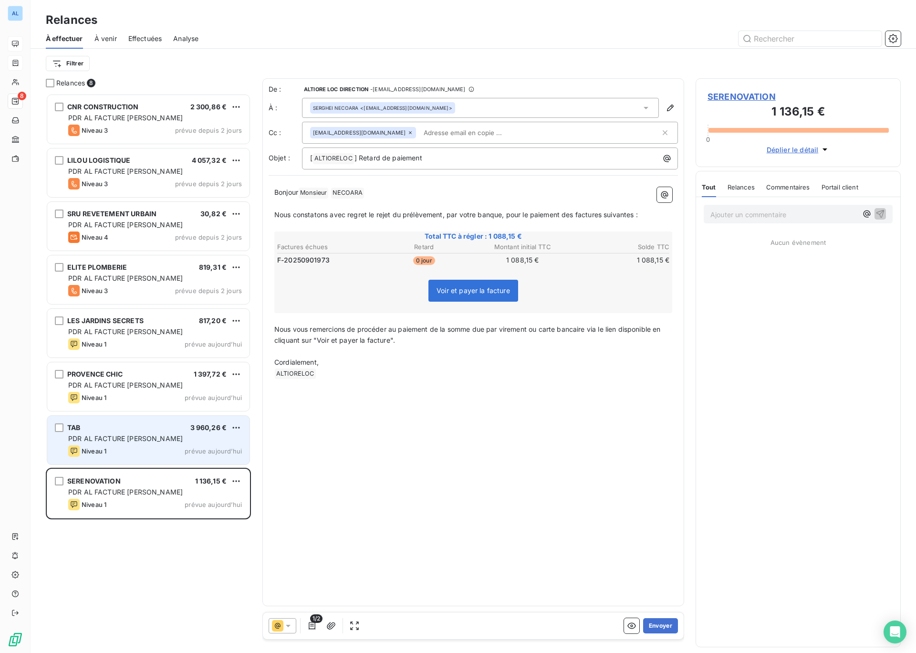
click at [131, 438] on span "PDR AL FACTURE [PERSON_NAME]" at bounding box center [125, 438] width 114 height 8
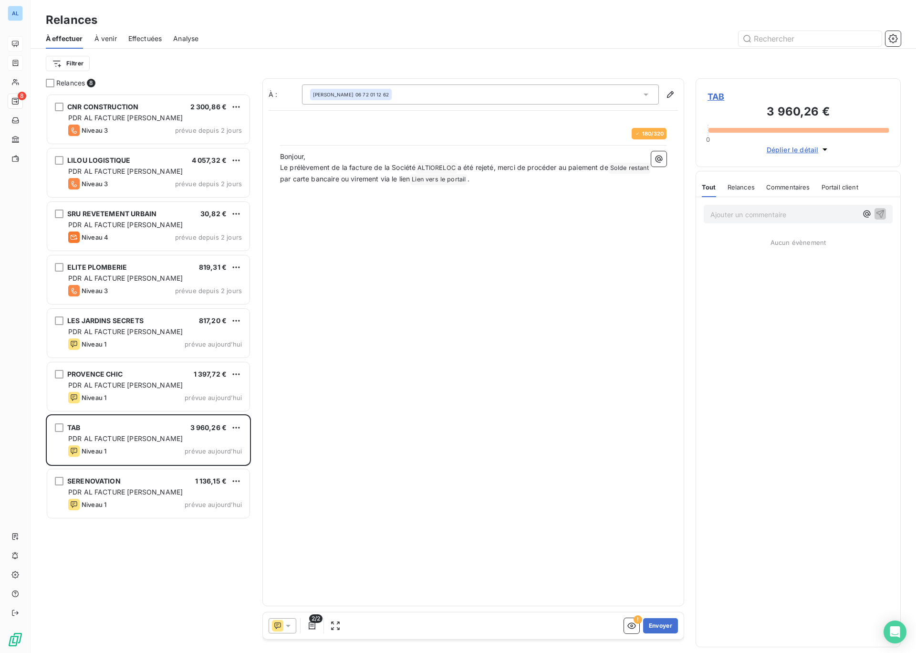
click at [287, 628] on icon at bounding box center [288, 626] width 10 height 10
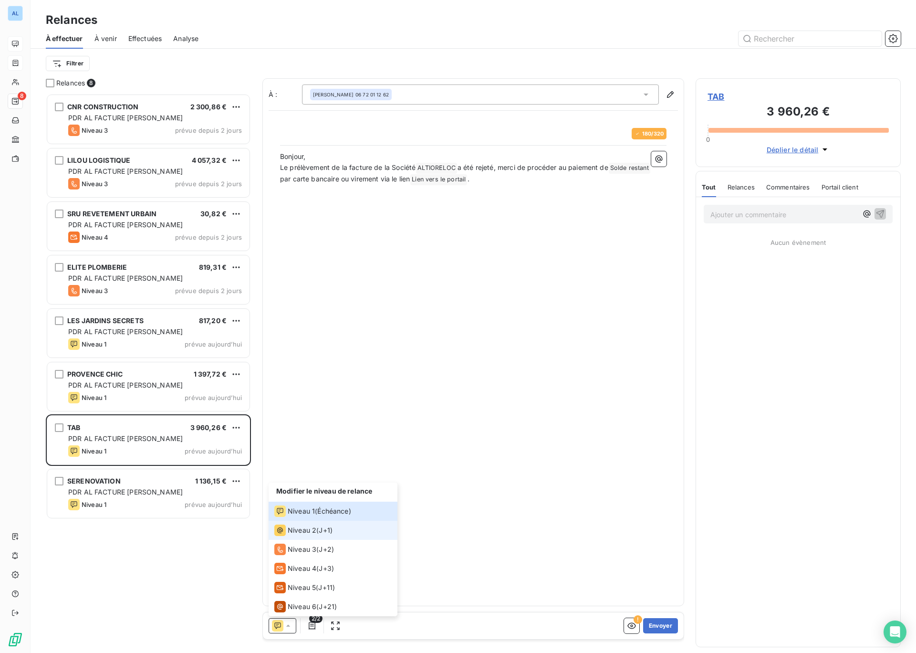
click at [318, 532] on div "Niveau 2 ( J+1 )" at bounding box center [303, 529] width 58 height 11
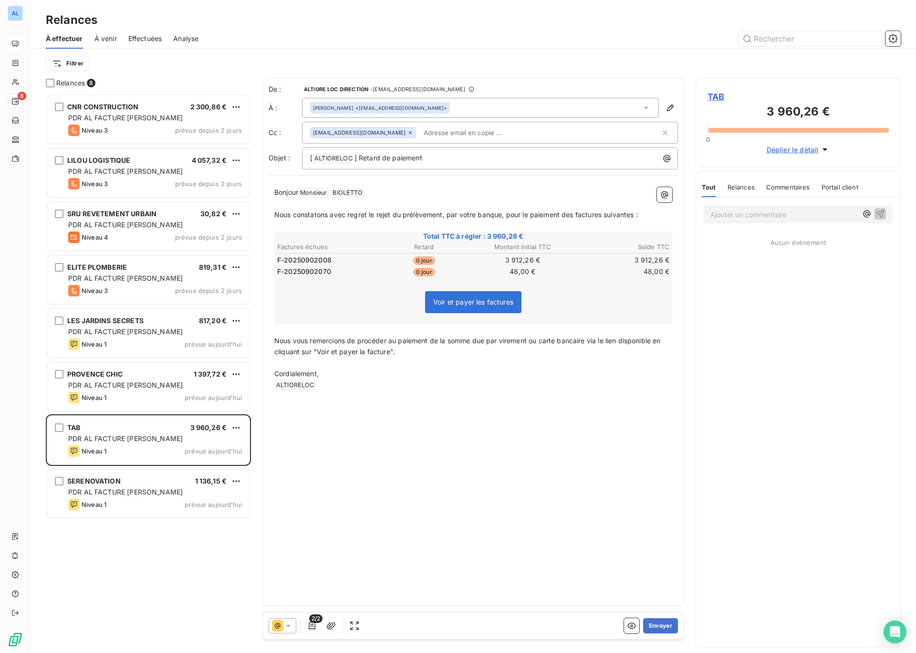
click at [452, 132] on input "text" at bounding box center [475, 132] width 110 height 14
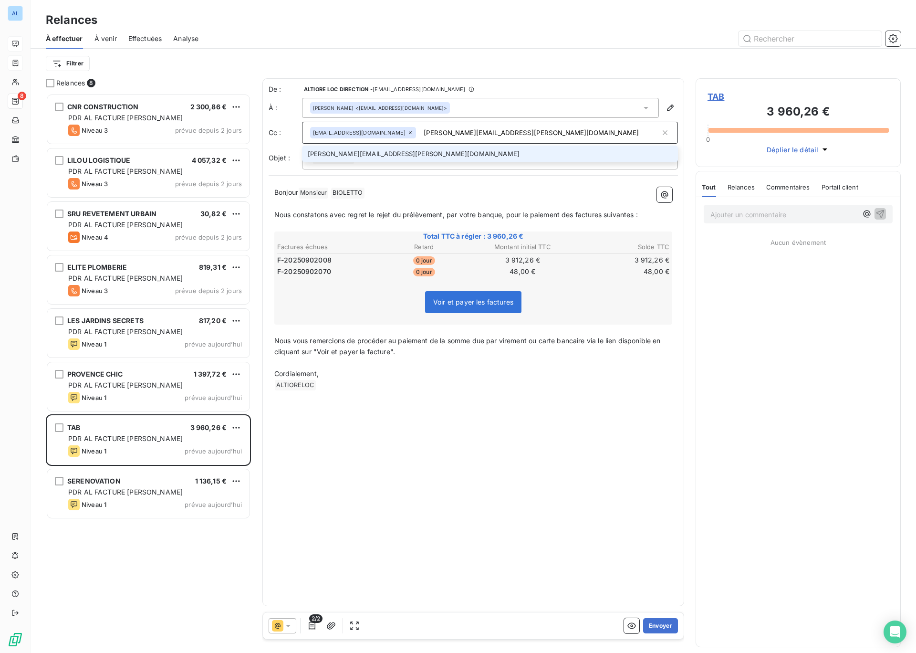
type input "[PERSON_NAME][EMAIL_ADDRESS][PERSON_NAME][DOMAIN_NAME]"
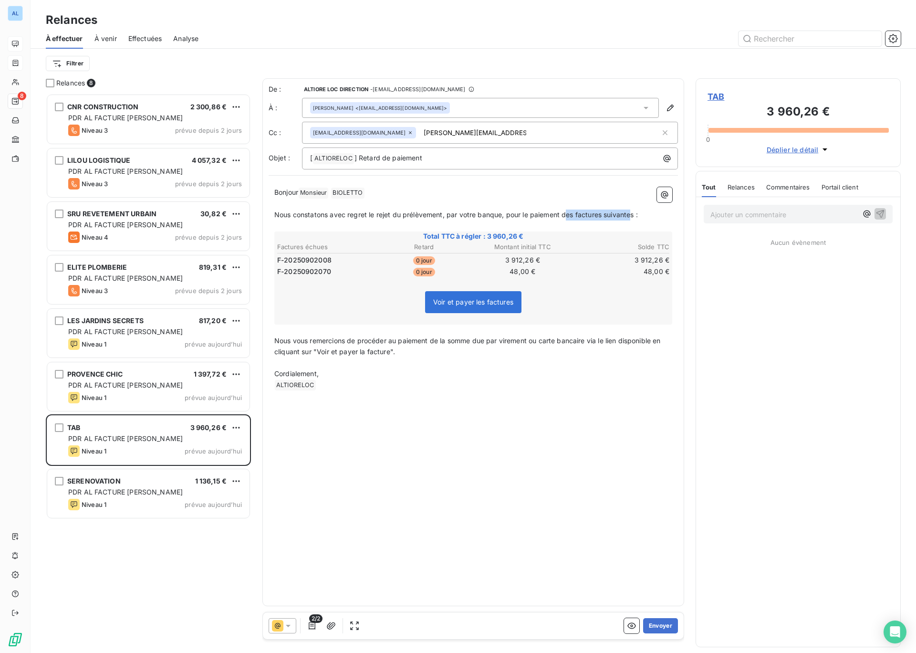
drag, startPoint x: 565, startPoint y: 214, endPoint x: 633, endPoint y: 217, distance: 68.3
click at [633, 217] on span "Nous constatons avec regret le rejet du prélèvement, par votre banque, pour le …" at bounding box center [455, 214] width 363 height 8
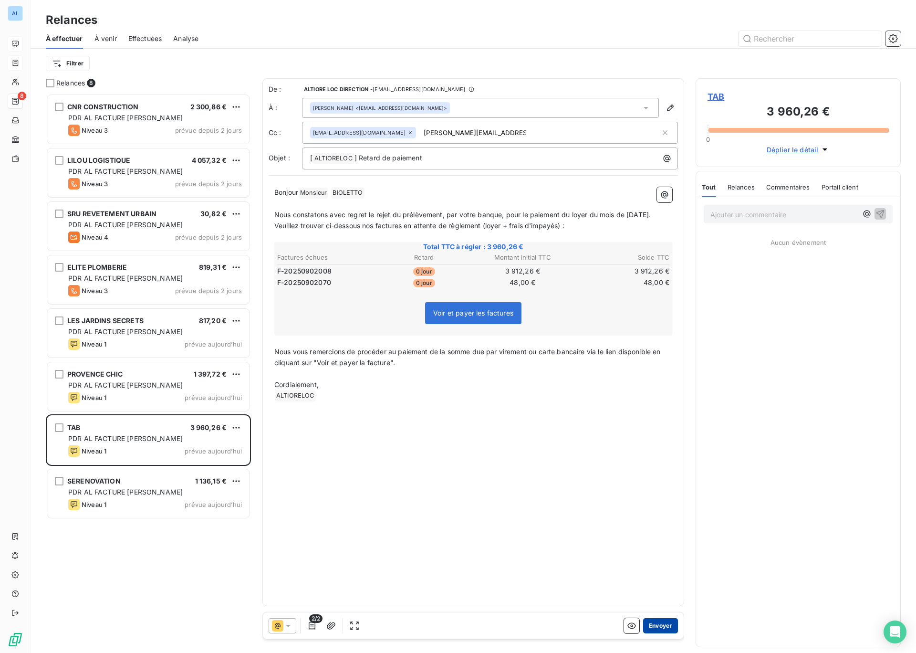
click at [658, 626] on button "Envoyer" at bounding box center [660, 625] width 35 height 15
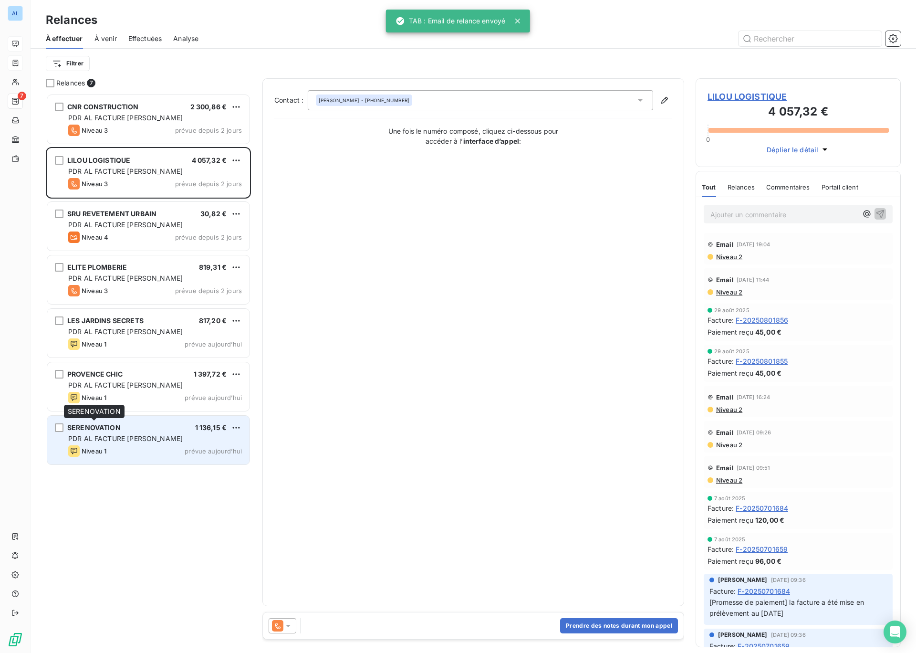
click at [98, 430] on span "SERENOVATION" at bounding box center [93, 427] width 53 height 8
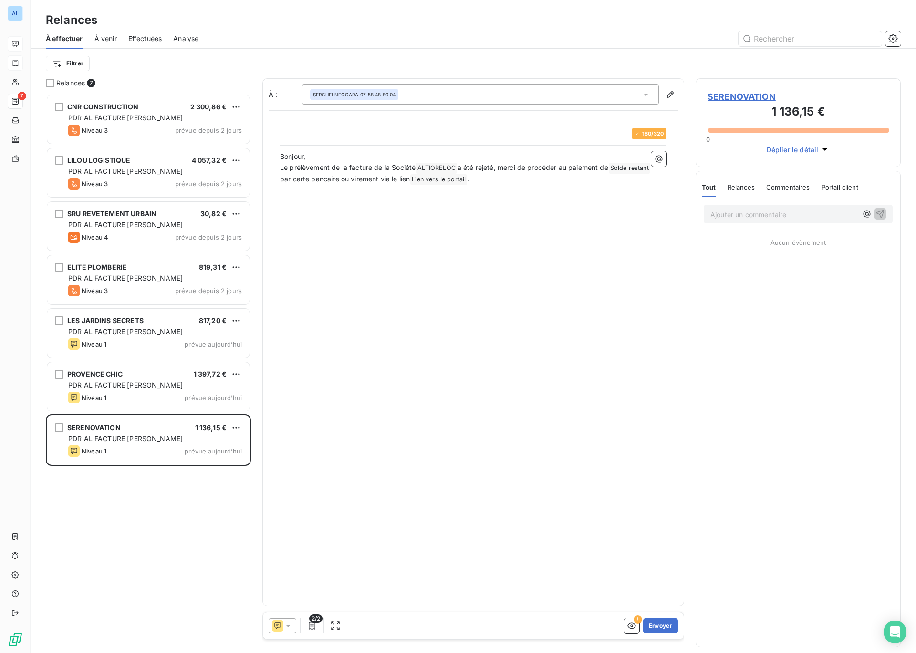
click at [286, 625] on icon at bounding box center [288, 626] width 10 height 10
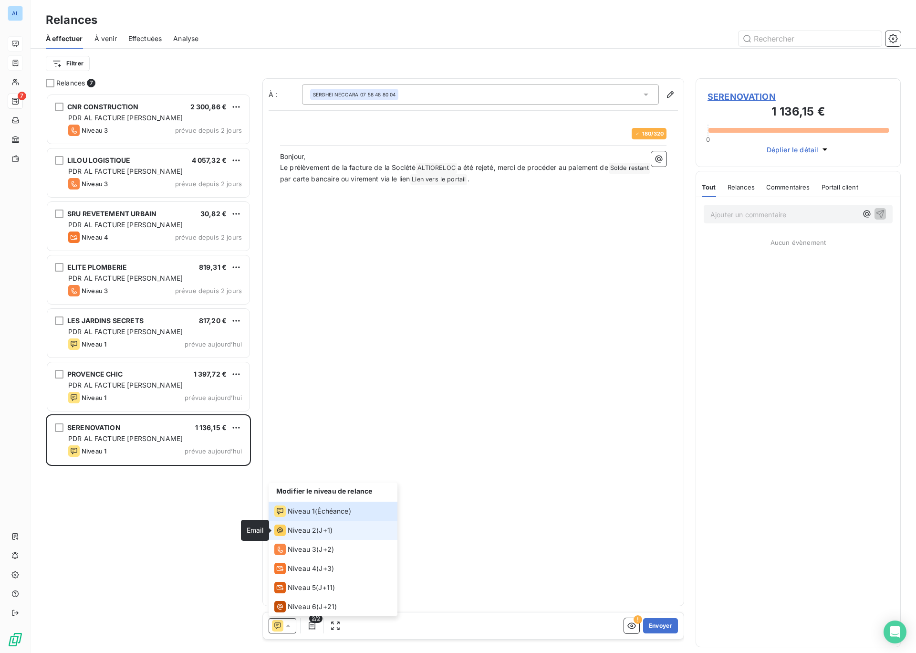
click at [284, 530] on icon at bounding box center [279, 529] width 11 height 11
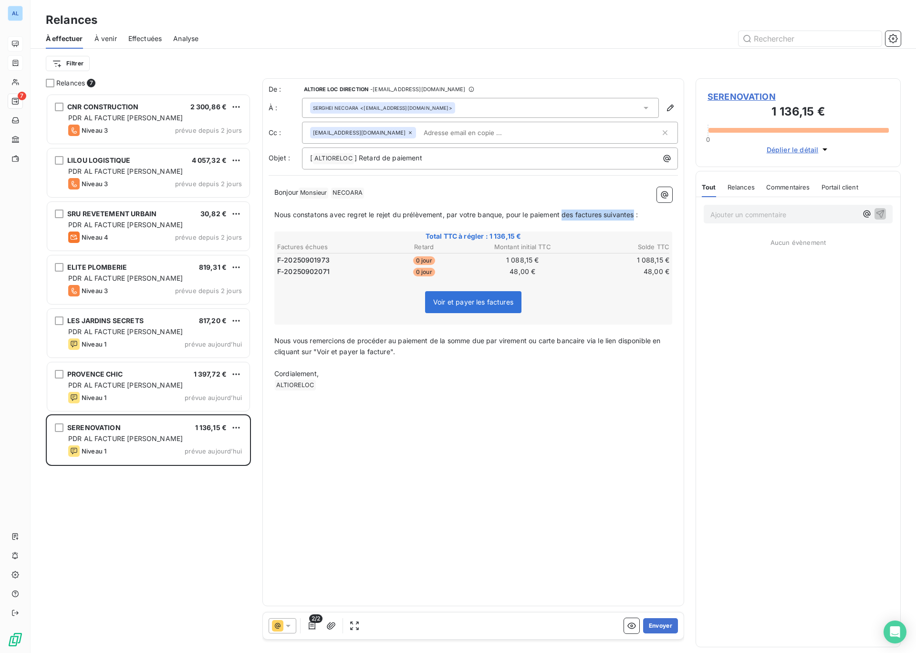
drag, startPoint x: 562, startPoint y: 214, endPoint x: 633, endPoint y: 219, distance: 71.3
click at [633, 219] on p "Nous constatons avec regret le rejet du prélèvement, par votre banque, pour le …" at bounding box center [473, 214] width 398 height 11
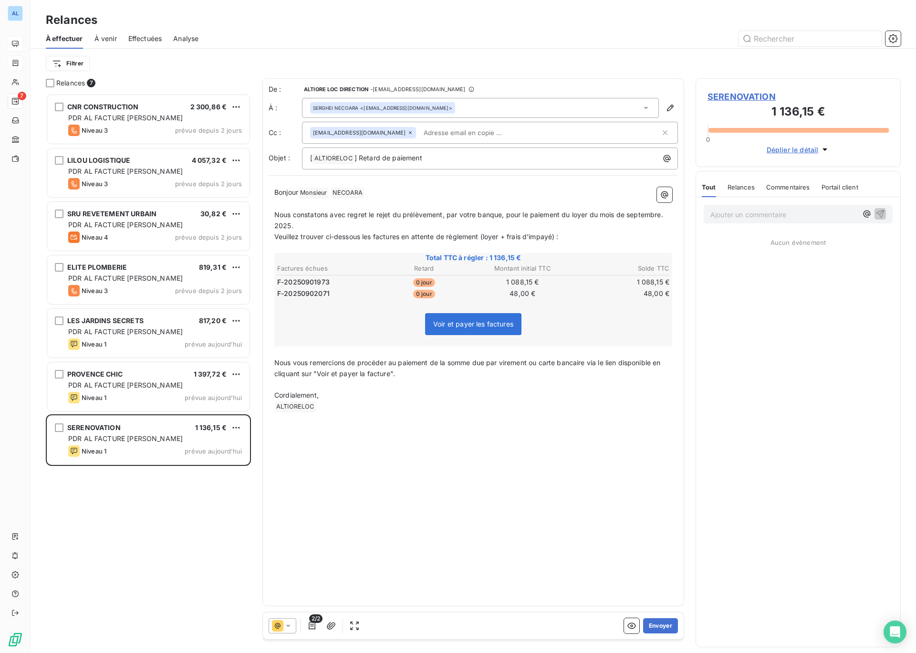
click at [482, 132] on input "text" at bounding box center [475, 132] width 110 height 14
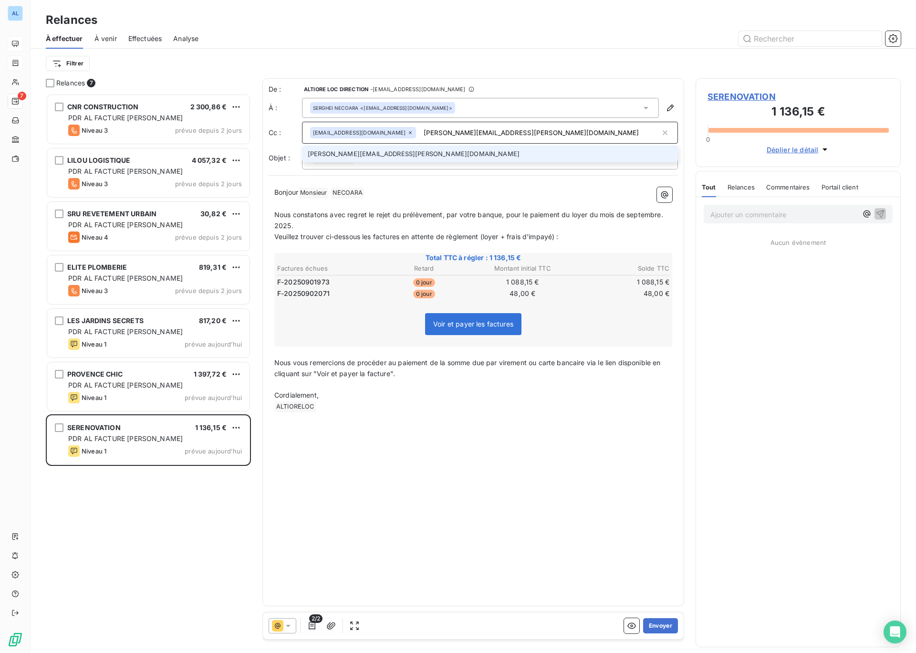
type input "[PERSON_NAME][EMAIL_ADDRESS][PERSON_NAME][DOMAIN_NAME]"
click at [341, 160] on li "[PERSON_NAME][EMAIL_ADDRESS][PERSON_NAME][DOMAIN_NAME]" at bounding box center [490, 153] width 376 height 17
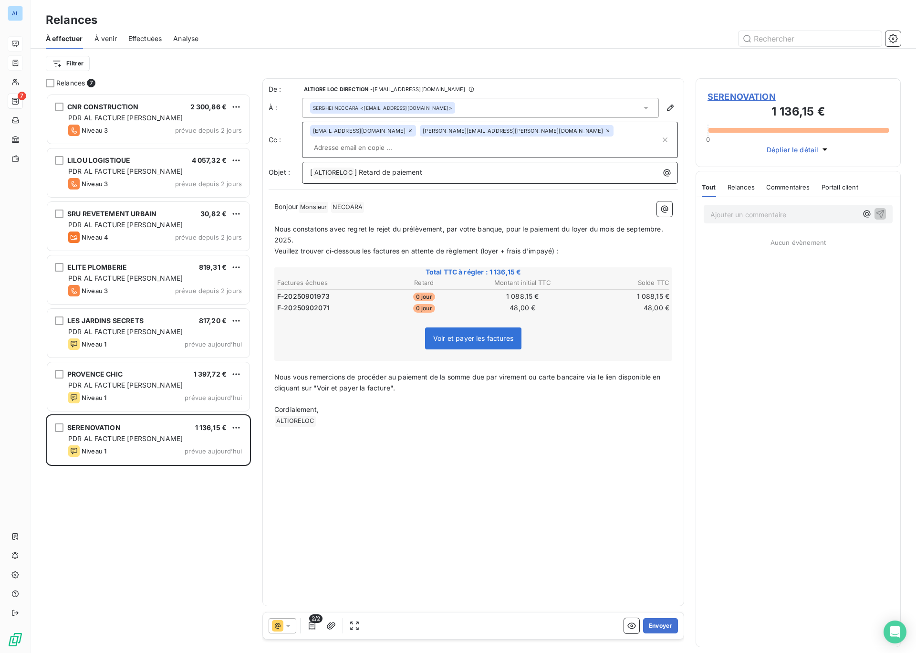
click at [435, 167] on p "[ ALTIORELOC ﻿ ] Retard de paiement" at bounding box center [492, 172] width 364 height 11
click at [663, 629] on button "Envoyer" at bounding box center [660, 625] width 35 height 15
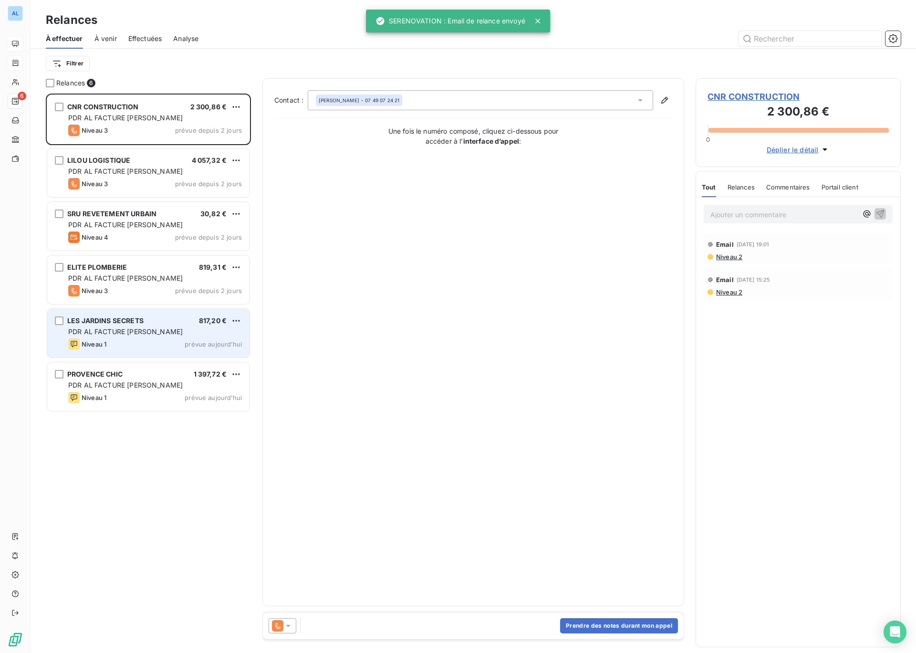
click at [114, 324] on div "LES JARDINS SECRETS" at bounding box center [105, 321] width 76 height 10
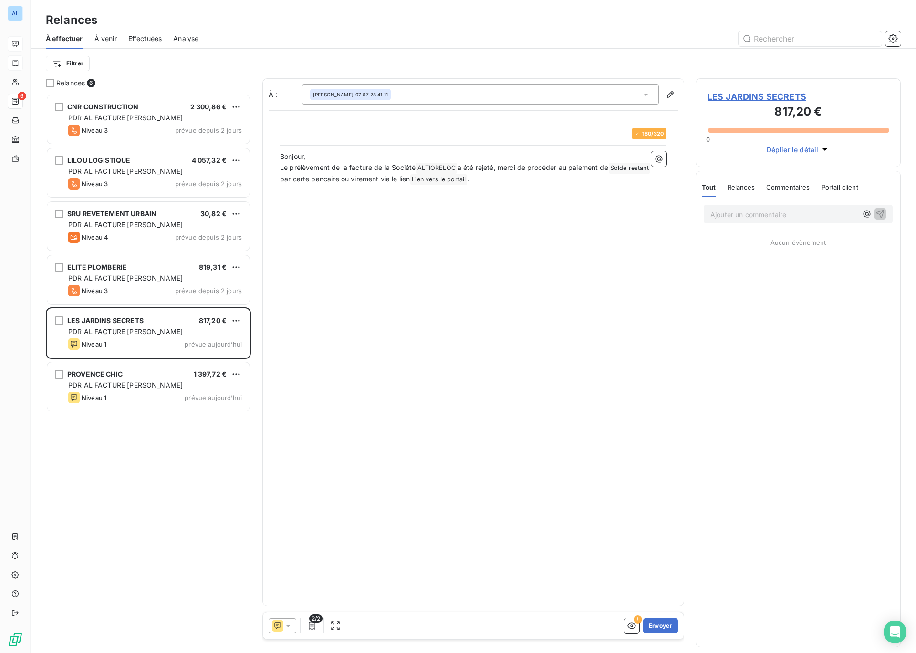
click at [287, 628] on icon at bounding box center [288, 626] width 10 height 10
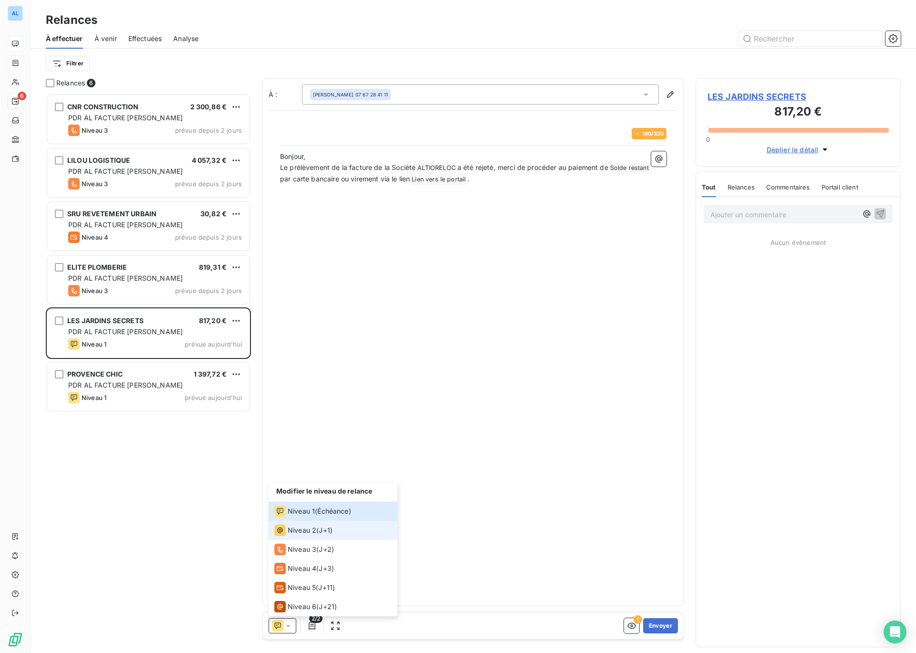
click at [302, 528] on span "Niveau 2" at bounding box center [302, 530] width 29 height 10
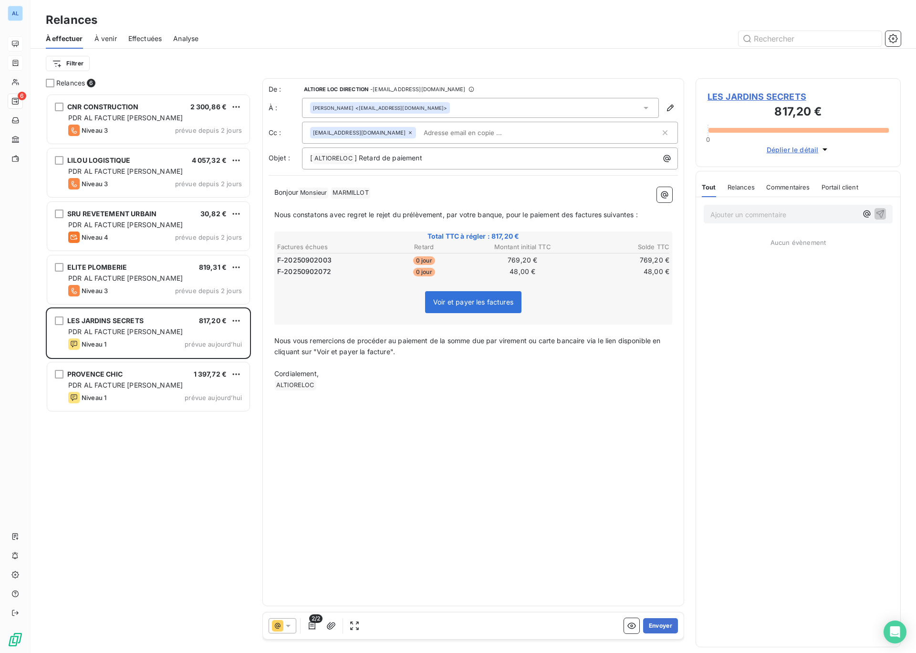
click at [453, 135] on input "text" at bounding box center [475, 132] width 110 height 14
type input "S"
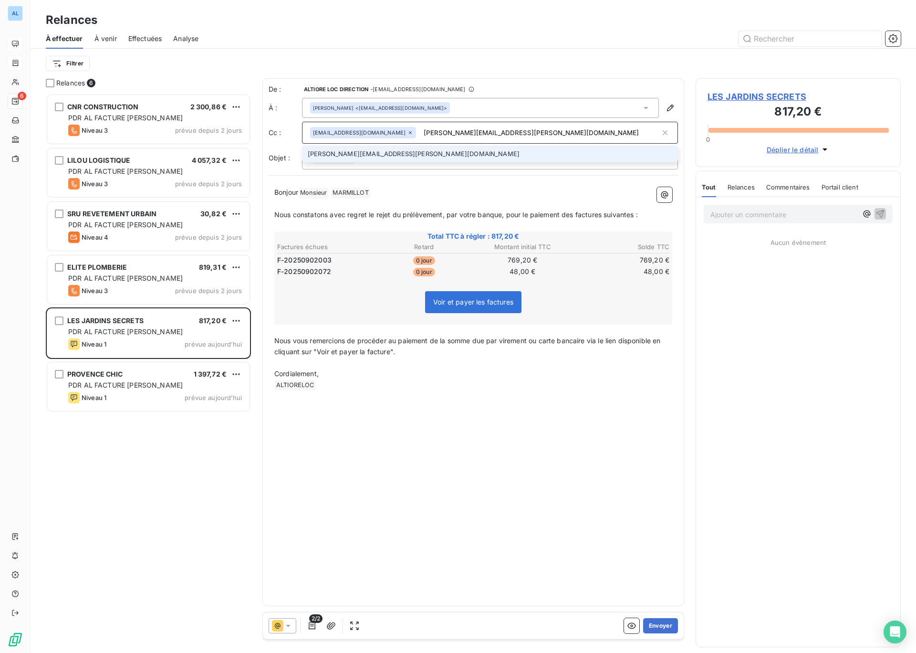
type input "[PERSON_NAME][EMAIL_ADDRESS][PERSON_NAME][DOMAIN_NAME]"
click at [373, 156] on li "[PERSON_NAME][EMAIL_ADDRESS][PERSON_NAME][DOMAIN_NAME]" at bounding box center [490, 153] width 376 height 17
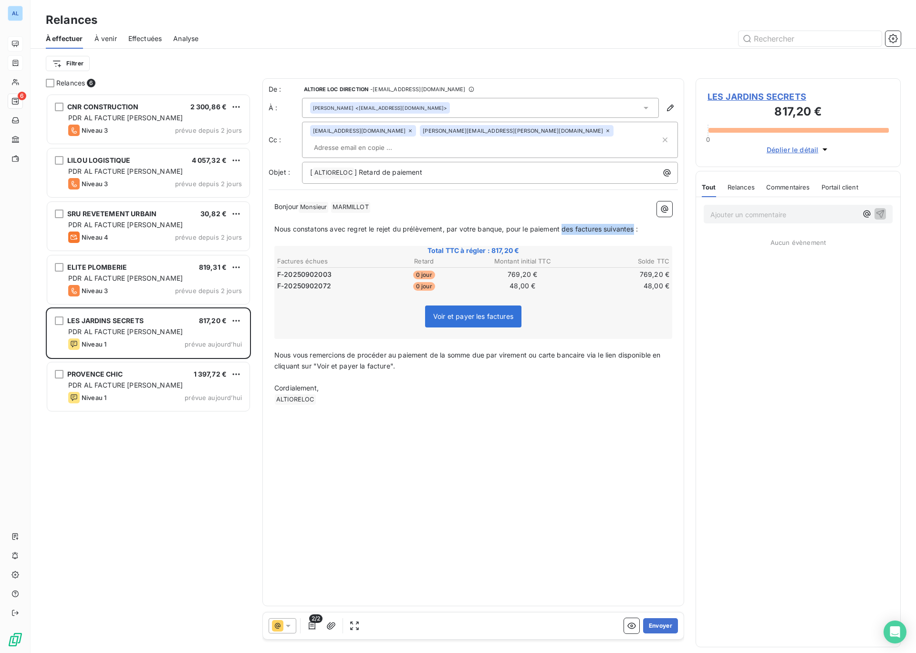
drag, startPoint x: 563, startPoint y: 216, endPoint x: 634, endPoint y: 217, distance: 70.6
click at [634, 225] on span "Nous constatons avec regret le rejet du prélèvement, par votre banque, pour le …" at bounding box center [455, 229] width 363 height 8
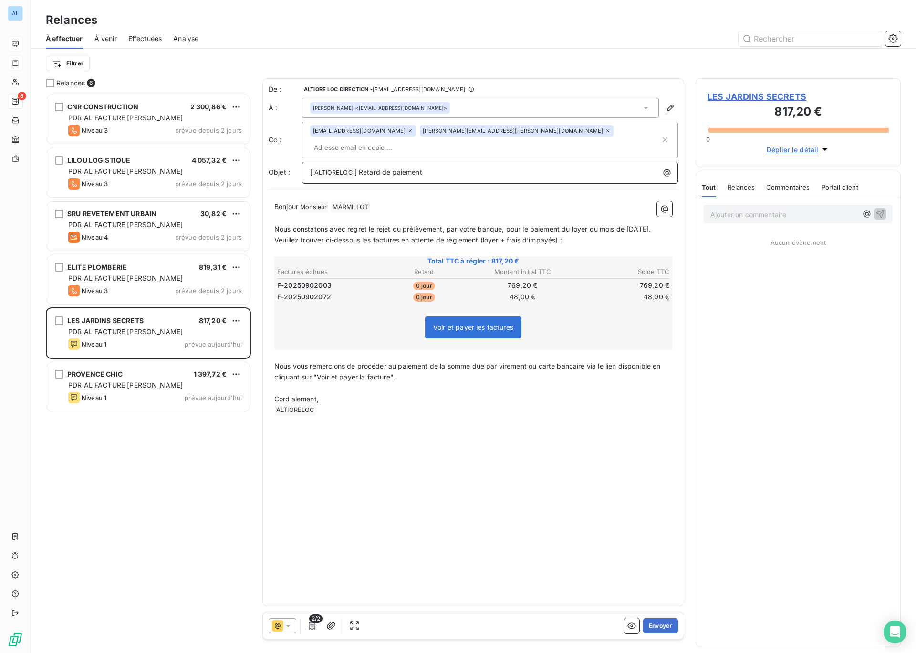
click at [455, 167] on p "[ ALTIORELOC ﻿ ] Retard de paiement" at bounding box center [492, 172] width 364 height 11
click at [664, 628] on button "Envoyer" at bounding box center [660, 625] width 35 height 15
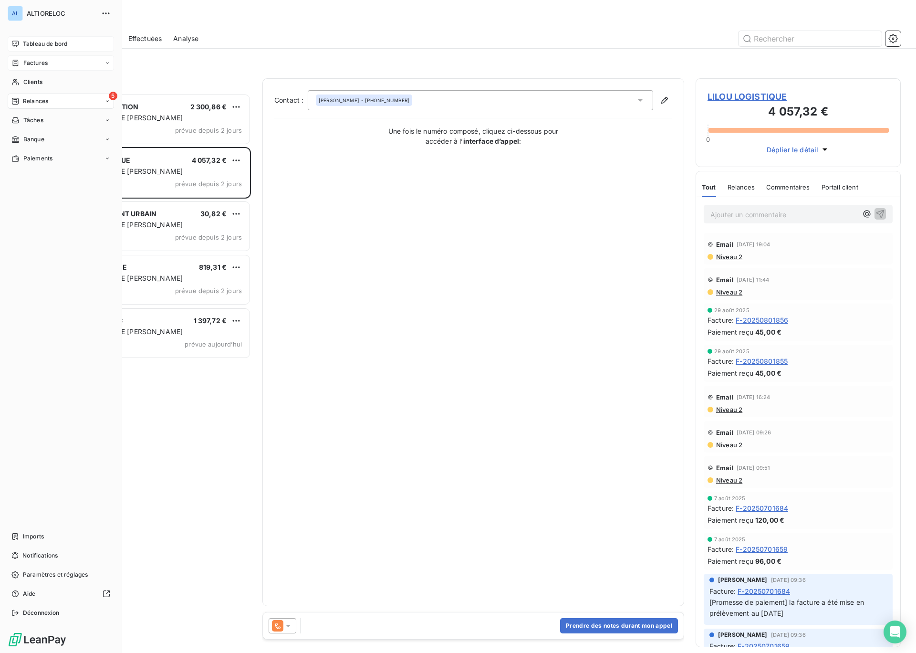
click at [26, 97] on span "Relances" at bounding box center [35, 101] width 25 height 9
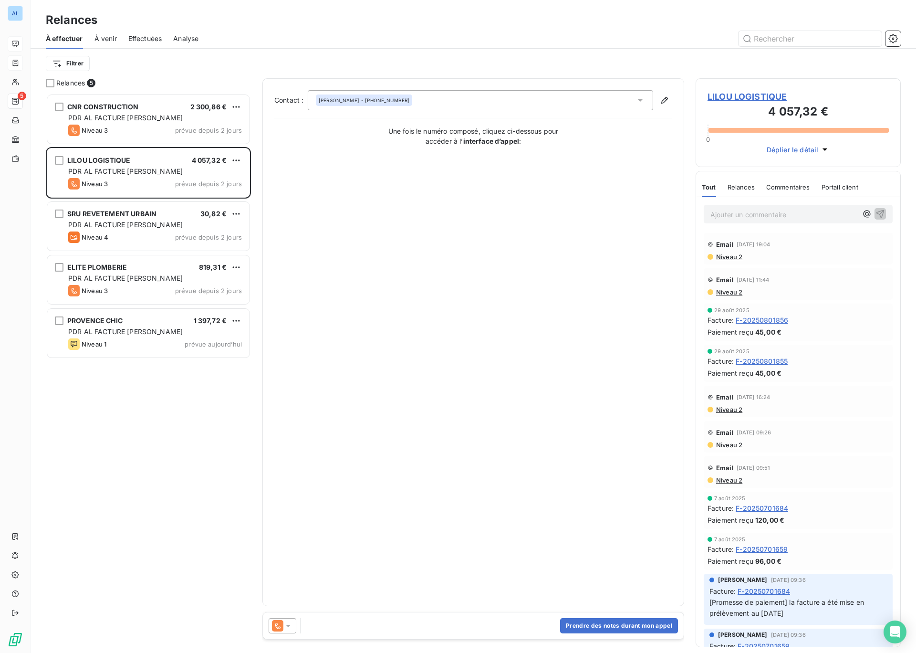
click at [285, 290] on div "Contact : [PERSON_NAME] - [PHONE_NUMBER] Une fois le numéro composé, cliquez ci…" at bounding box center [473, 342] width 398 height 504
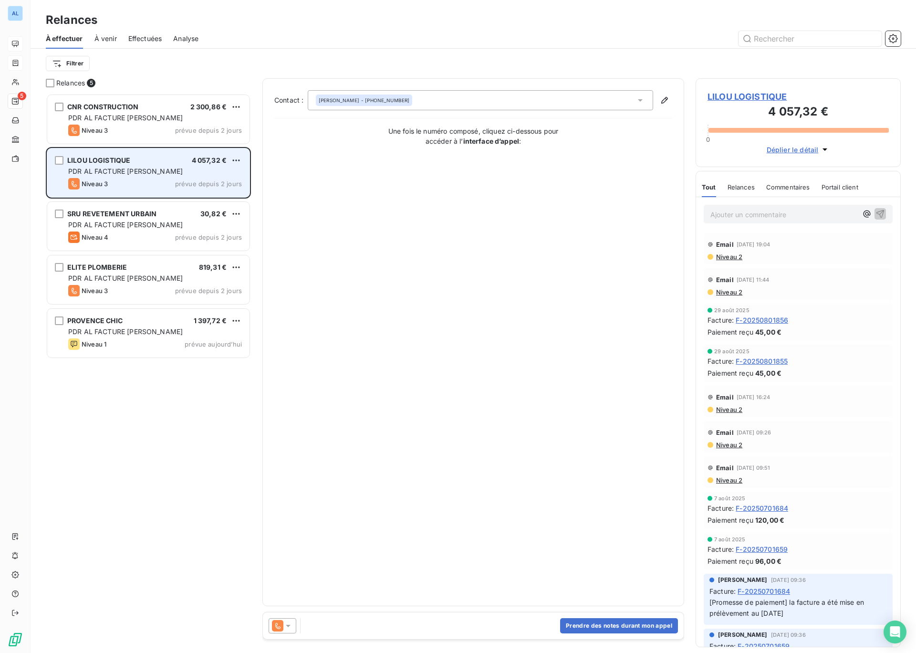
click at [116, 168] on span "PDR AL FACTURE [PERSON_NAME]" at bounding box center [125, 171] width 114 height 8
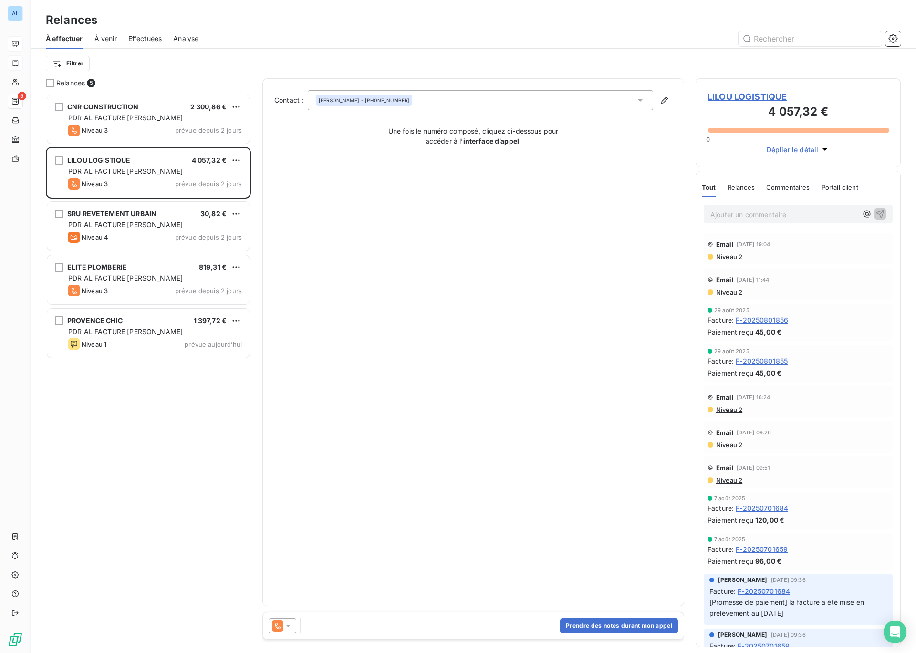
click at [289, 625] on icon at bounding box center [288, 625] width 5 height 2
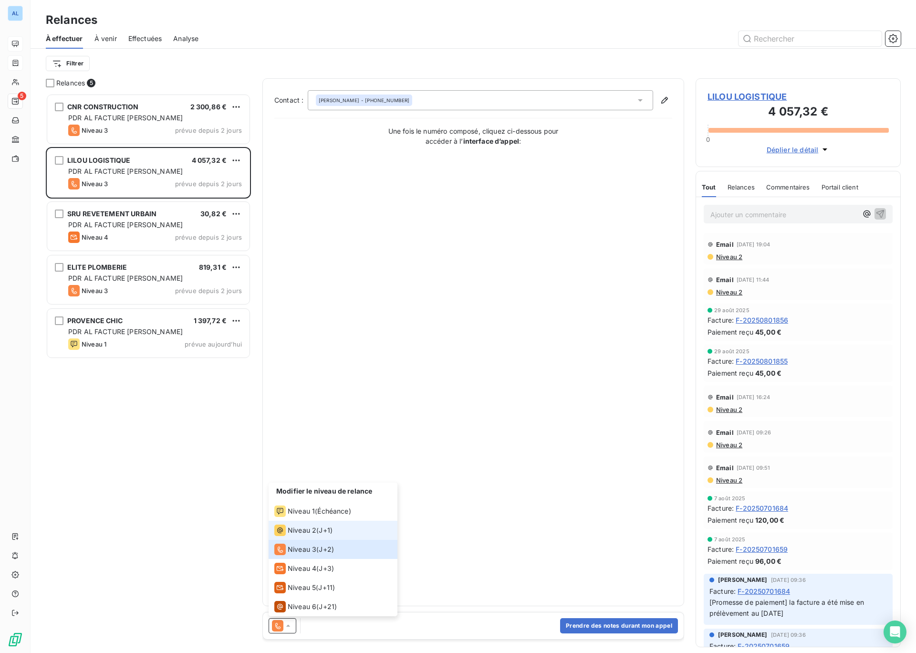
click at [328, 532] on span "J+1 )" at bounding box center [326, 530] width 14 height 10
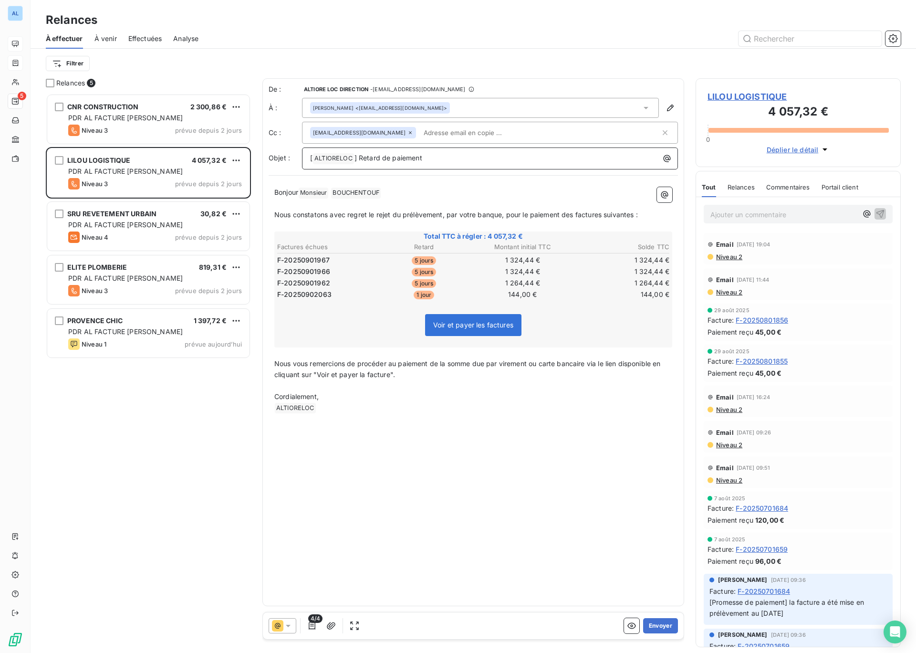
click at [456, 163] on p "[ ALTIORELOC ﻿ ] Retard de paiement" at bounding box center [492, 158] width 364 height 11
drag, startPoint x: 275, startPoint y: 215, endPoint x: 577, endPoint y: 217, distance: 301.5
click at [577, 217] on span "Nous constatons avec regret le rejet du prélèvement, par votre banque, pour le …" at bounding box center [455, 214] width 363 height 8
click at [409, 376] on p "Nous vous remercions de procéder au paiement de la somme due par virement ou ca…" at bounding box center [473, 369] width 398 height 22
click at [483, 134] on input "text" at bounding box center [475, 132] width 110 height 14
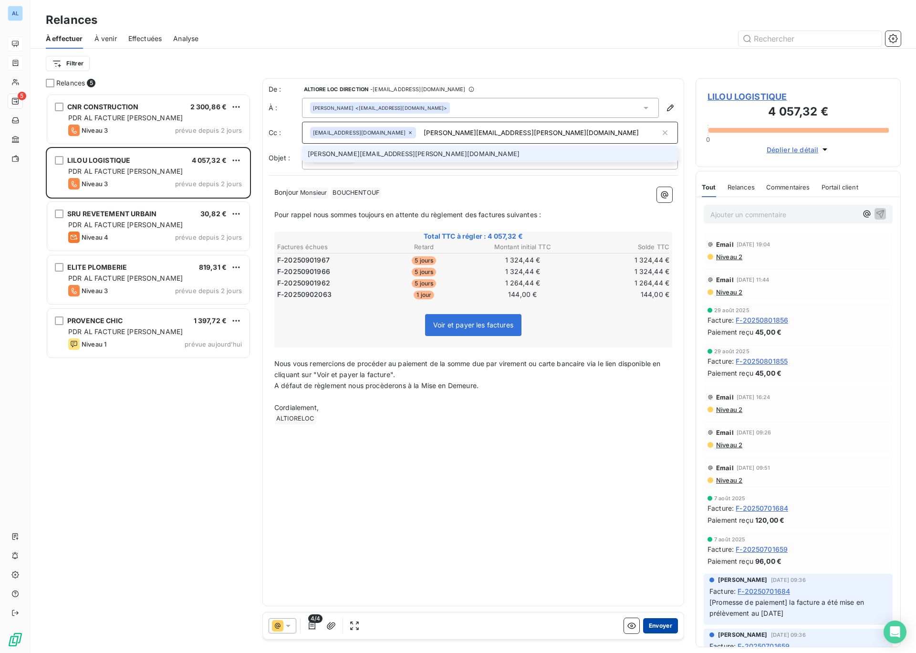
type input "[PERSON_NAME][EMAIL_ADDRESS][PERSON_NAME][DOMAIN_NAME]"
click at [656, 626] on button "Envoyer" at bounding box center [660, 625] width 35 height 15
